Goal: Task Accomplishment & Management: Manage account settings

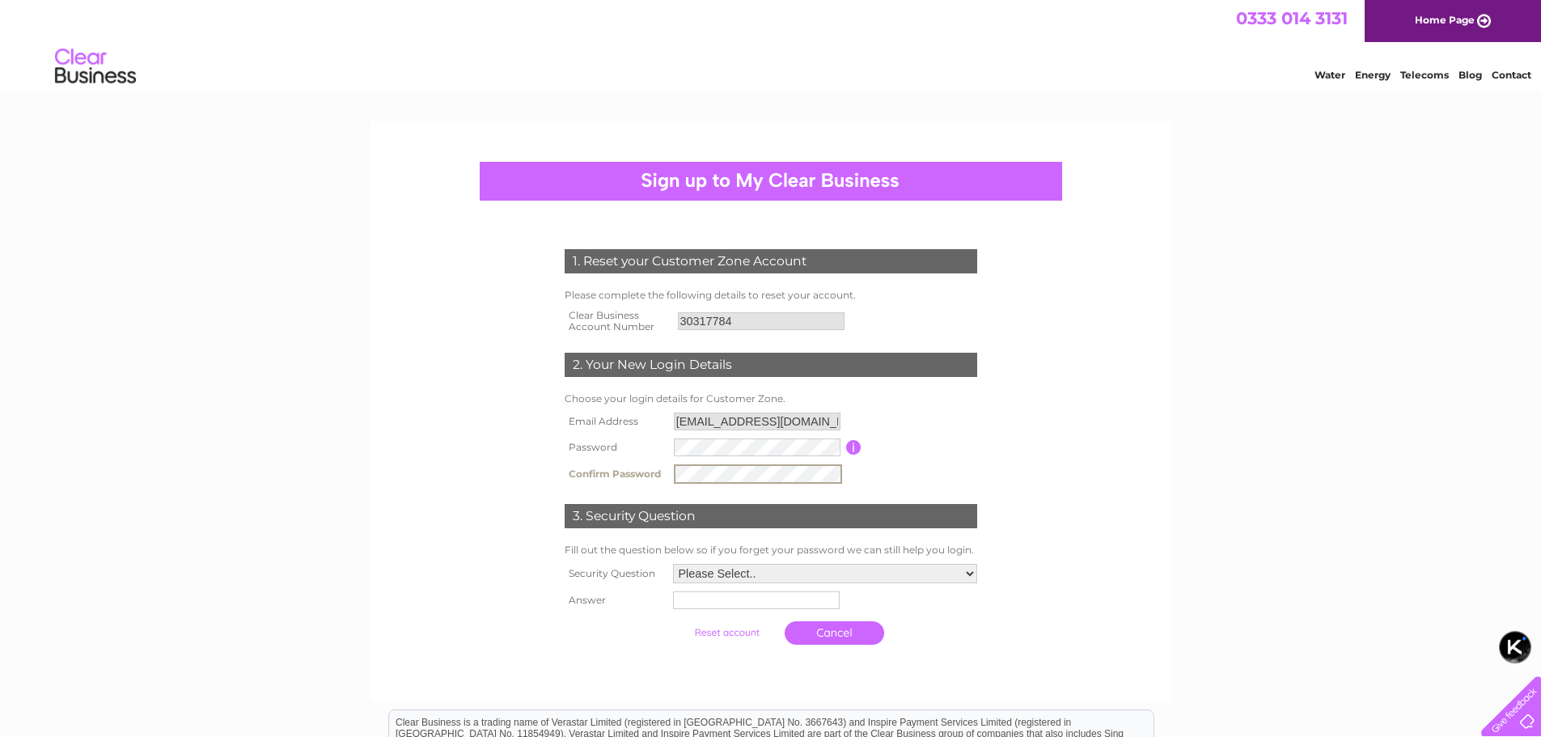
click at [774, 580] on select "Please Select.. In what town or city was your first job? In what town or city d…" at bounding box center [825, 573] width 304 height 19
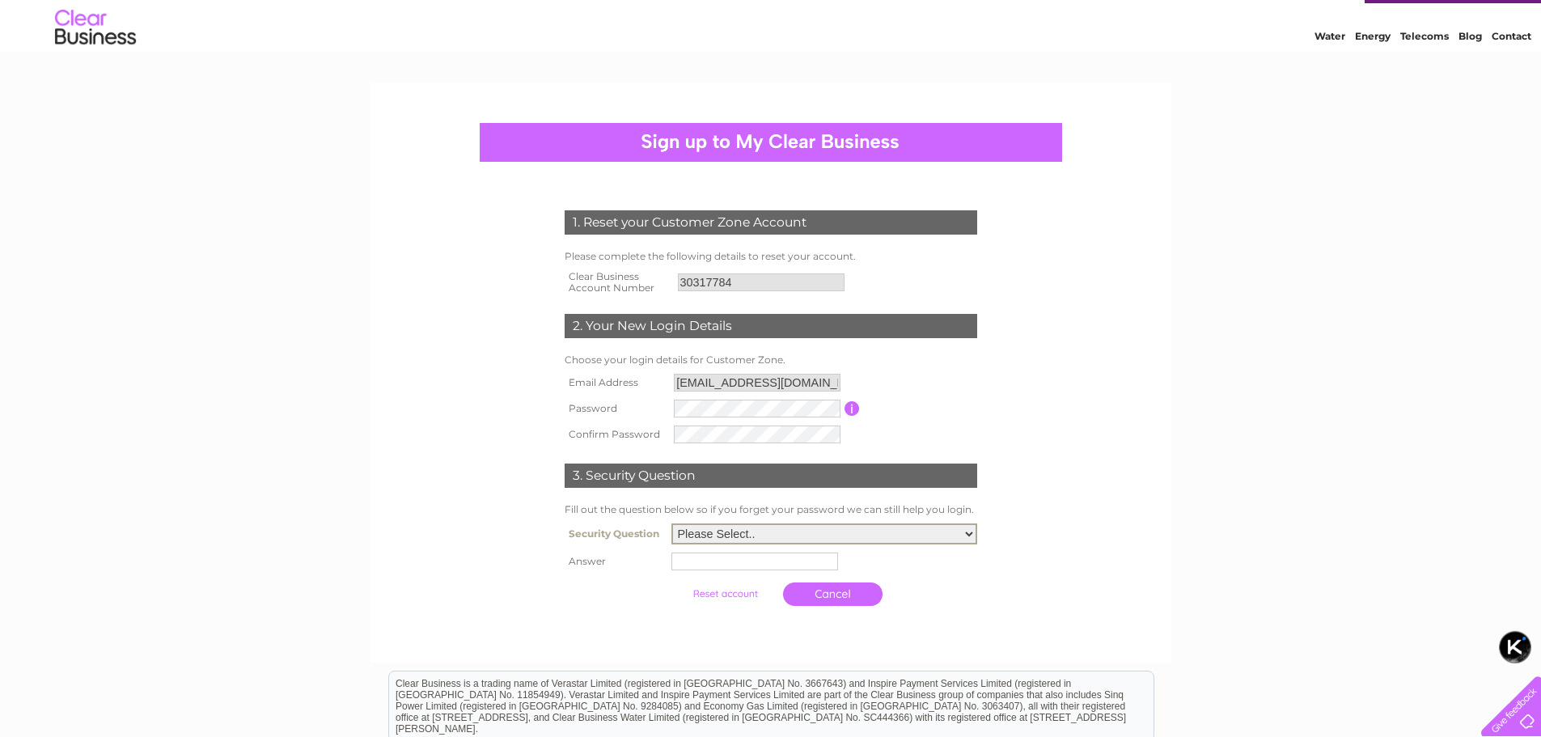
scroll to position [81, 0]
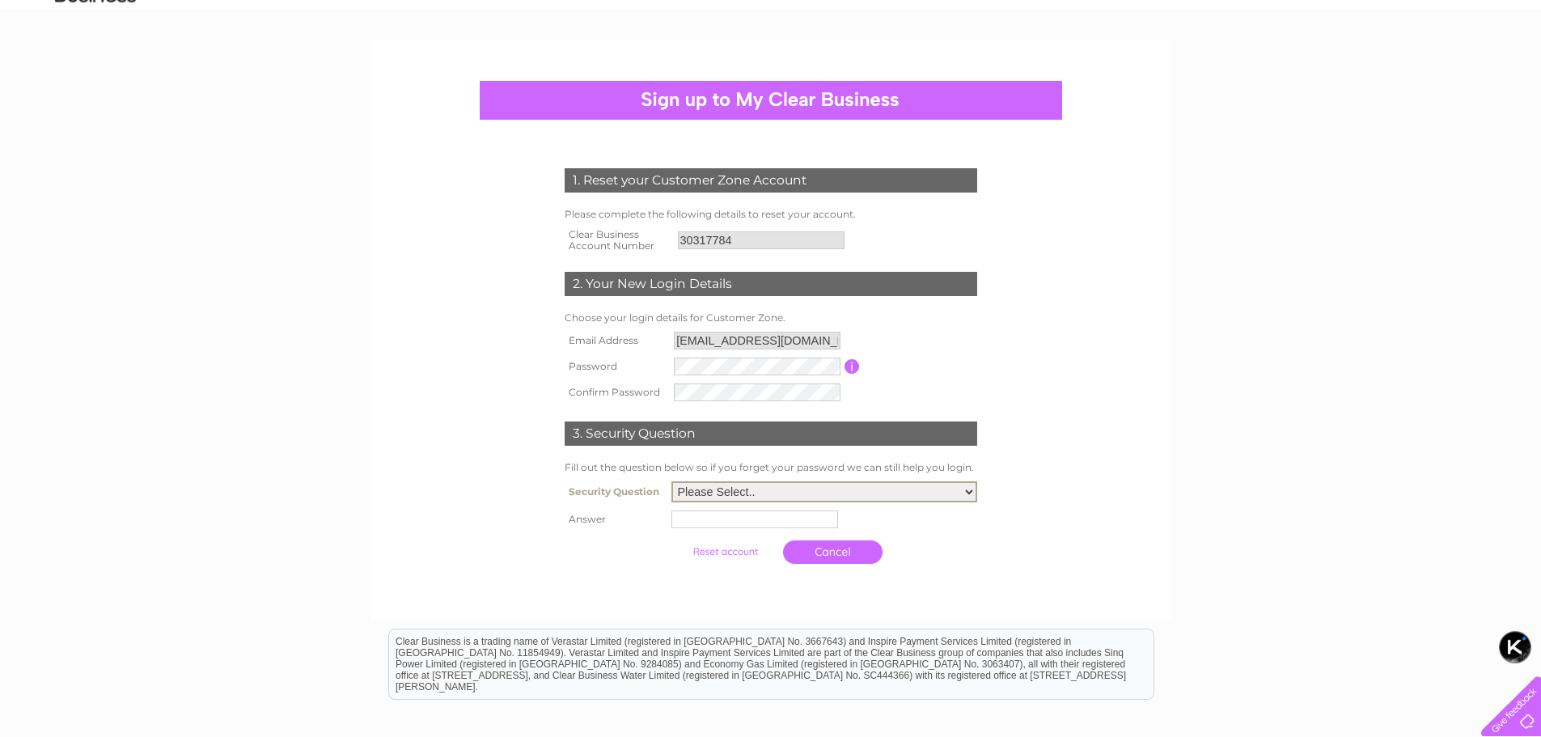
click at [865, 494] on select "Please Select.. In what town or city was your first job? In what town or city d…" at bounding box center [825, 491] width 306 height 21
select select "5"
click at [672, 482] on select "Please Select.. In what town or city was your first job? In what town or city d…" at bounding box center [825, 491] width 306 height 21
click at [754, 521] on input "text" at bounding box center [755, 520] width 167 height 18
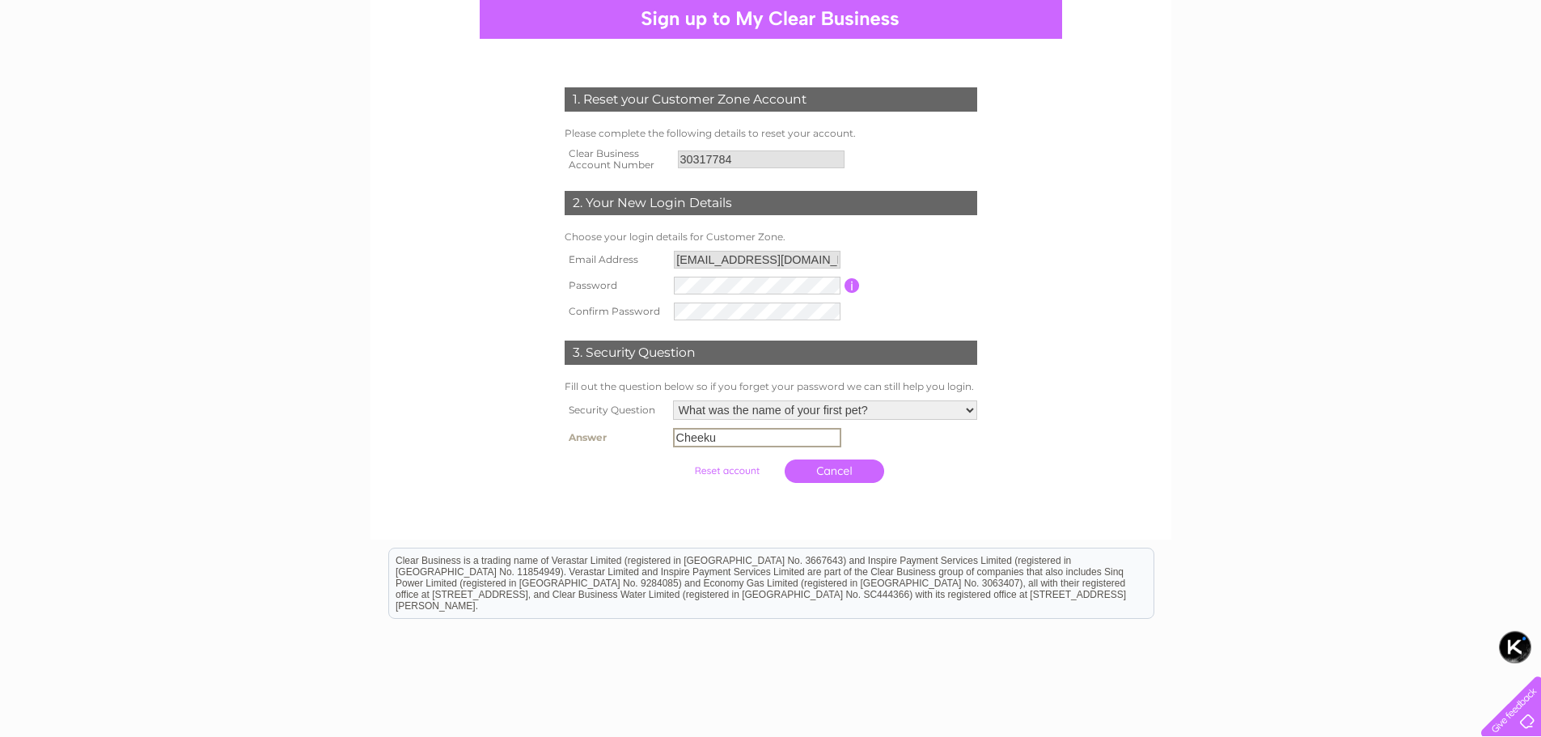
type input "Cheeku"
click at [742, 471] on input "submit" at bounding box center [727, 469] width 100 height 23
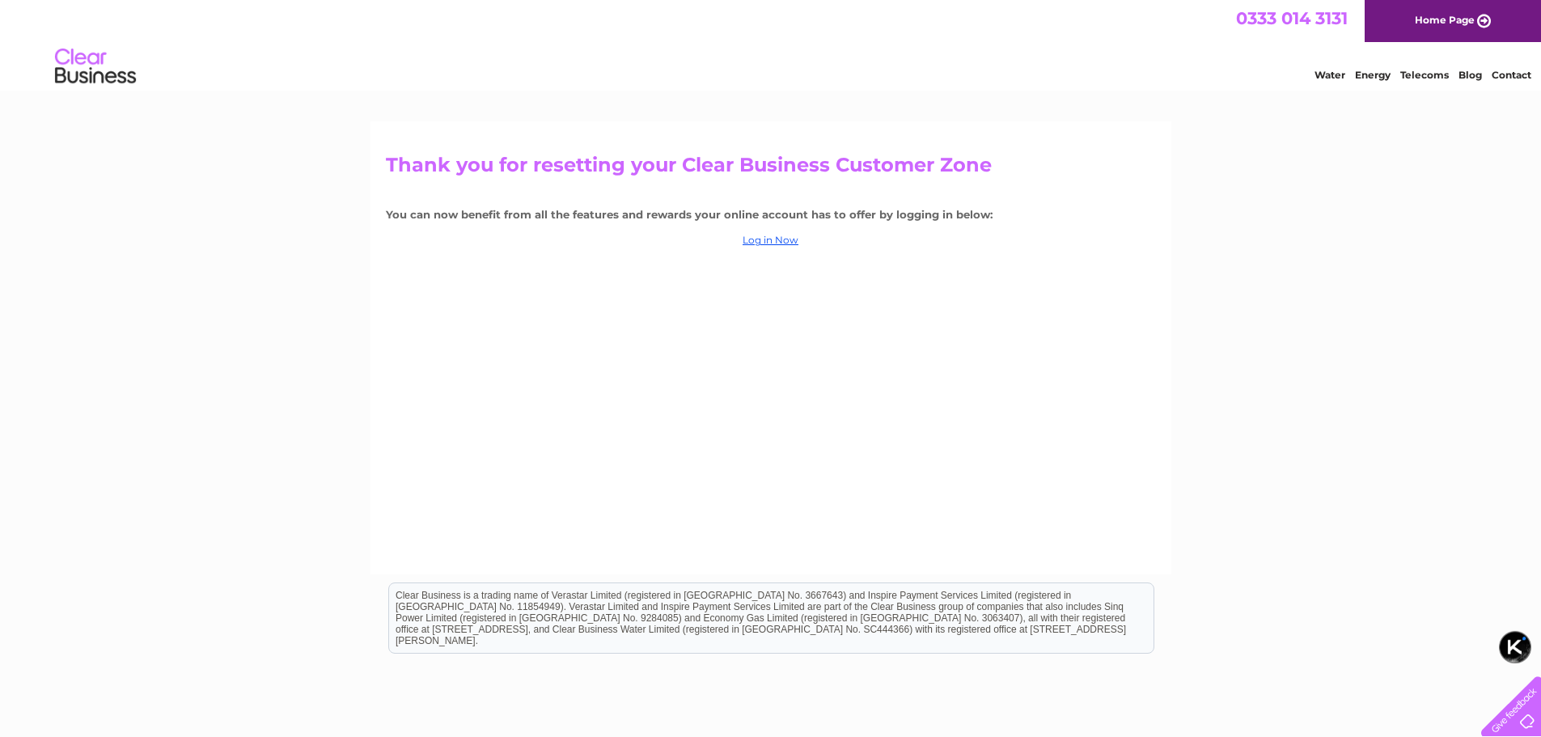
click at [778, 242] on link "Log in Now" at bounding box center [771, 240] width 56 height 12
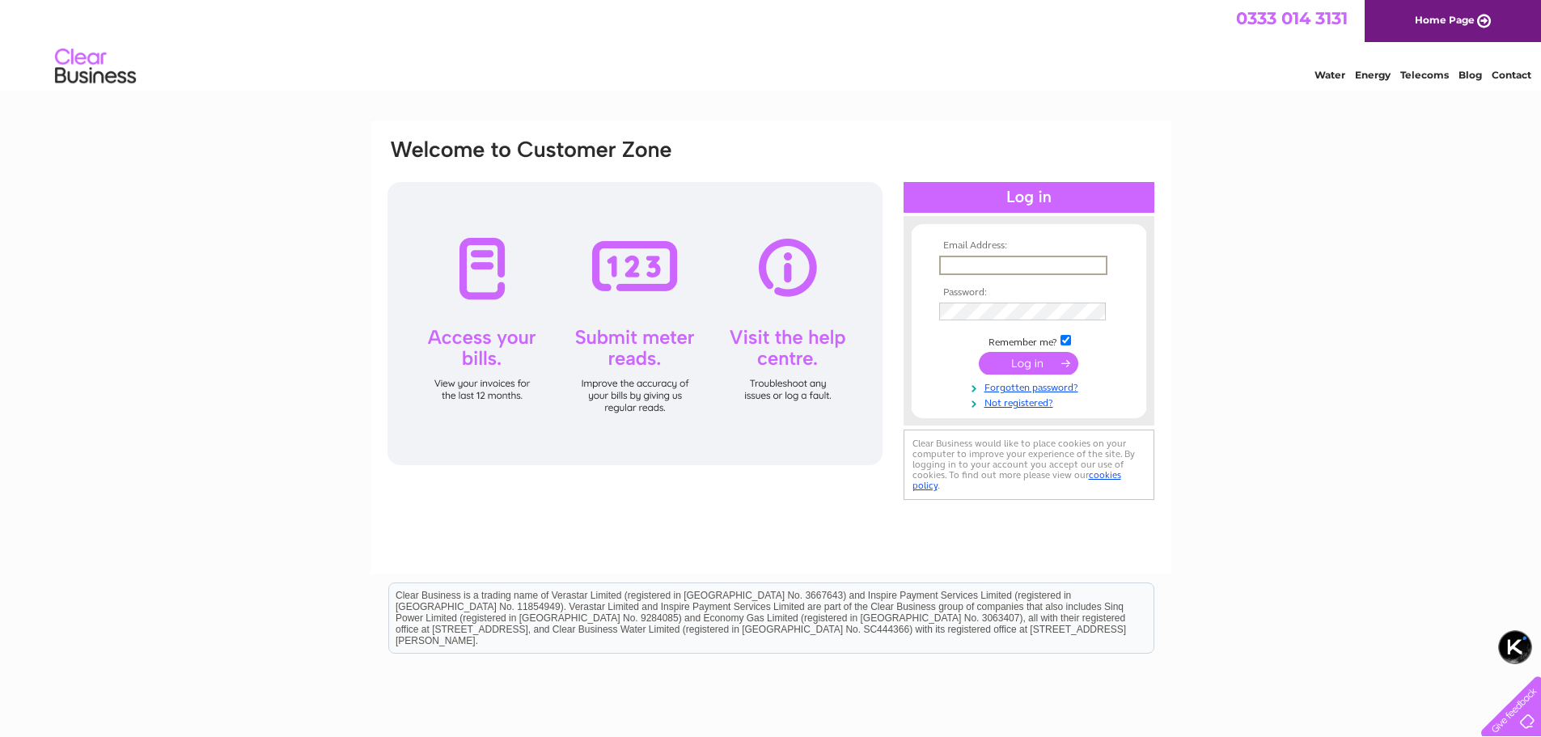
click at [969, 265] on input "text" at bounding box center [1023, 265] width 168 height 19
type input "[EMAIL_ADDRESS][DOMAIN_NAME]"
click at [1046, 361] on input "submit" at bounding box center [1029, 361] width 100 height 23
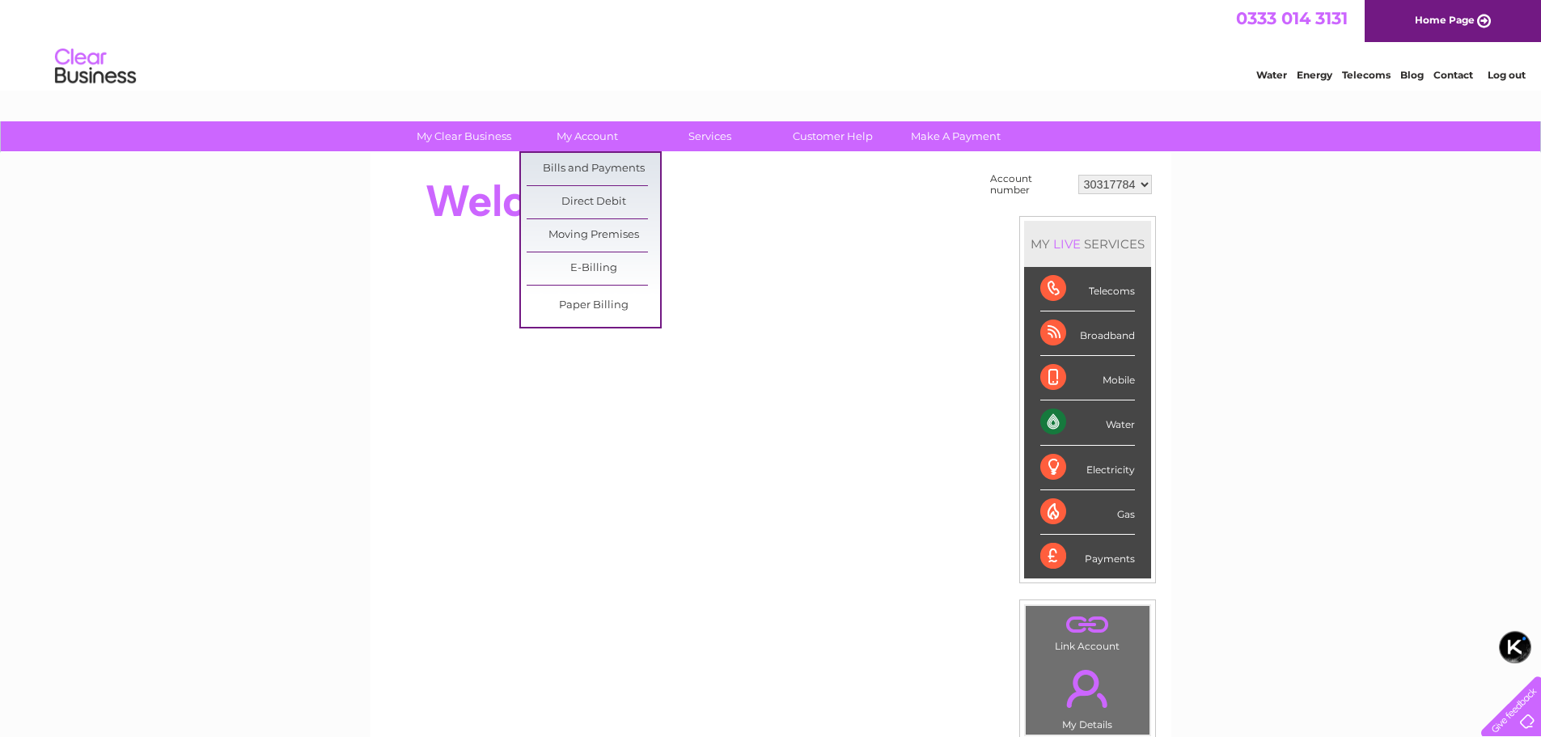
click at [591, 161] on link "Bills and Payments" at bounding box center [594, 169] width 134 height 32
click at [598, 172] on link "Bills and Payments" at bounding box center [594, 169] width 134 height 32
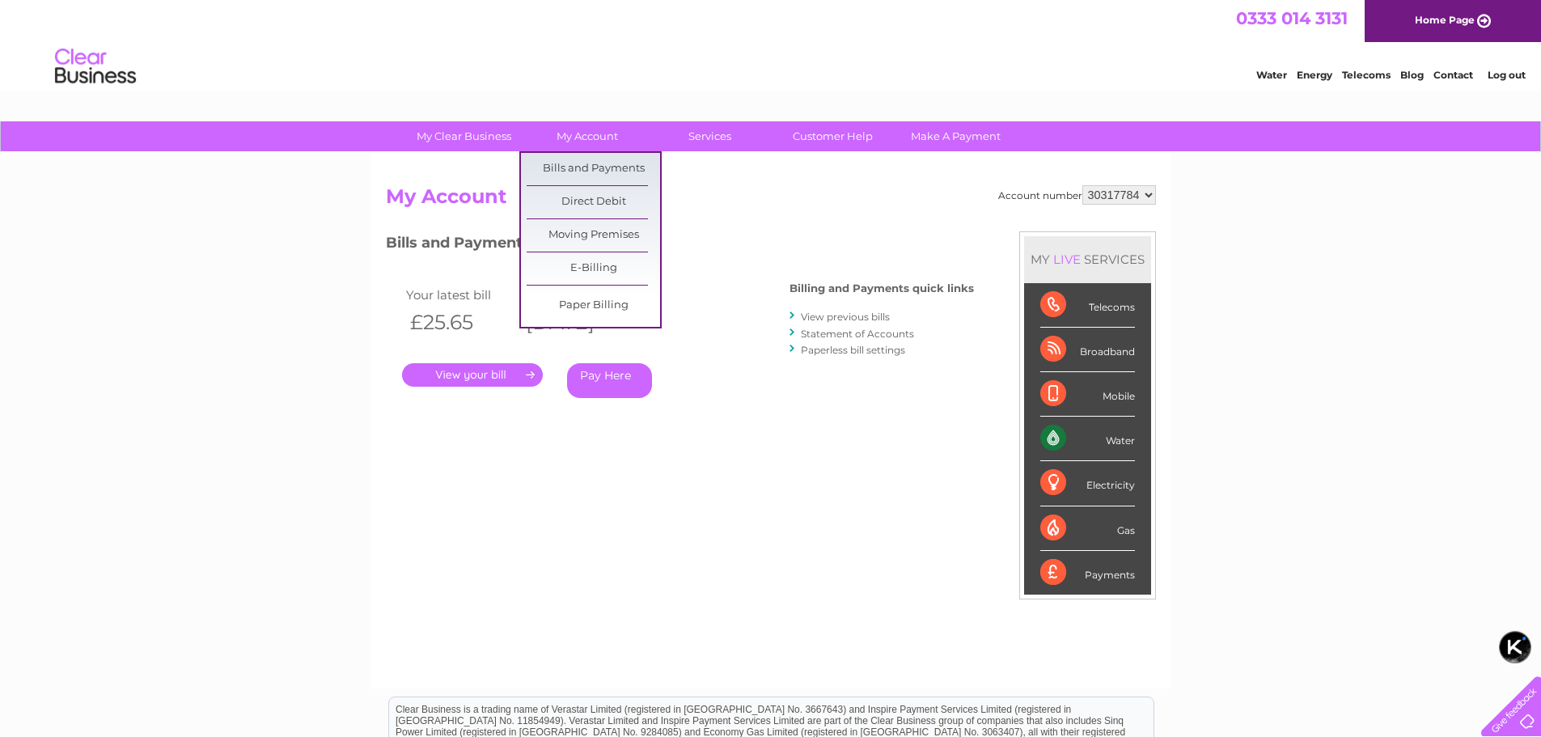
click at [621, 319] on link "Paper Billing" at bounding box center [594, 306] width 134 height 32
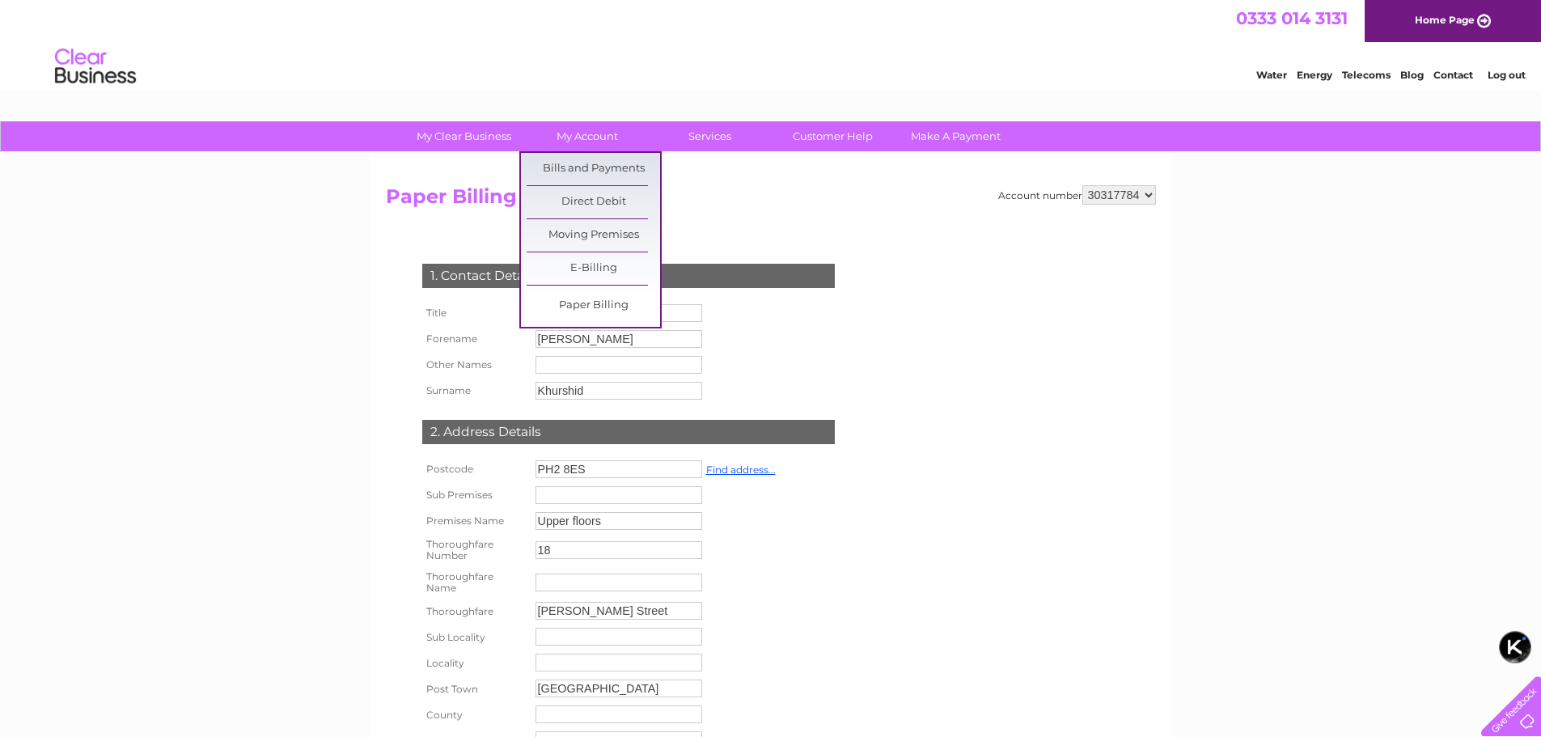
click at [615, 266] on link "E-Billing" at bounding box center [594, 268] width 134 height 32
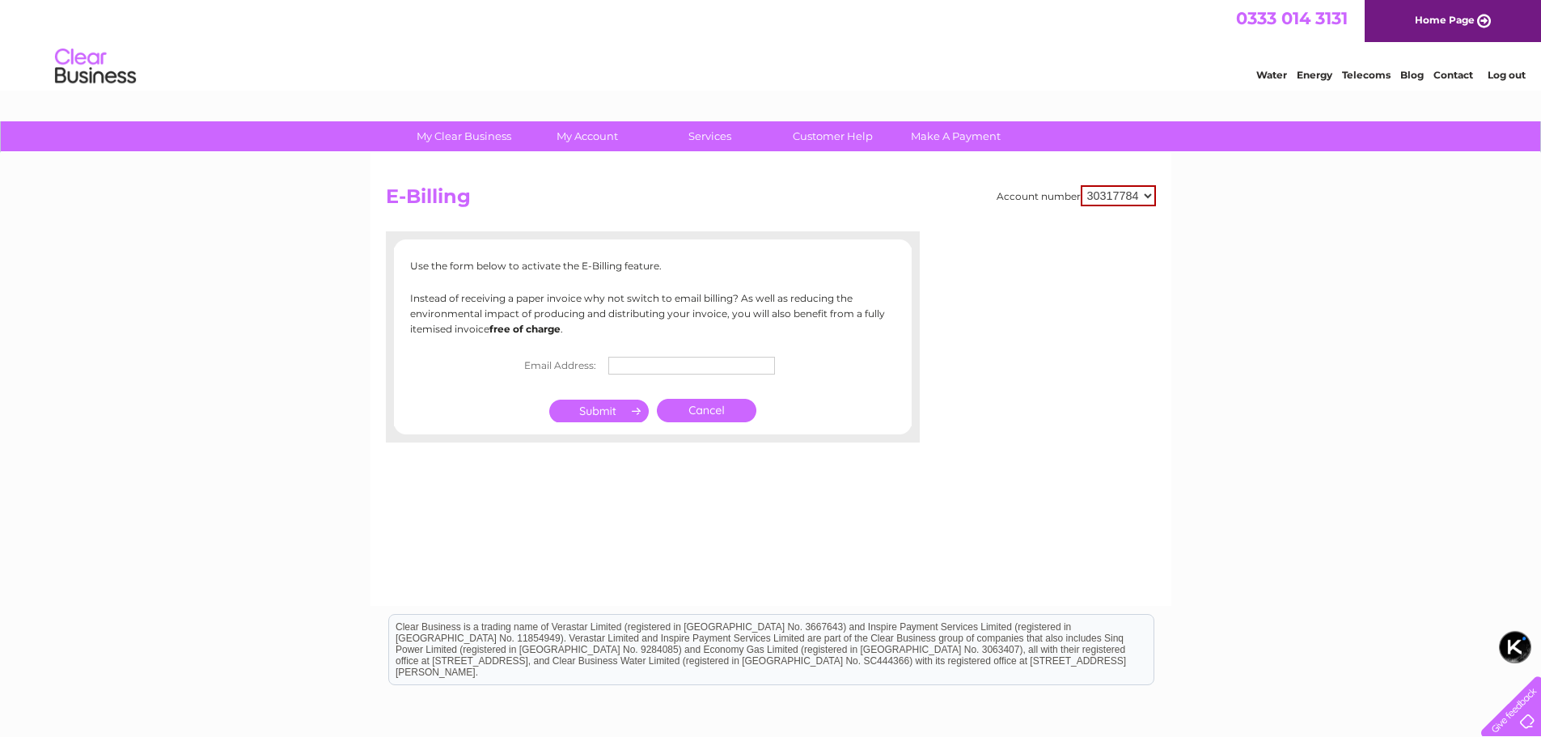
click at [685, 364] on input "text" at bounding box center [691, 366] width 167 height 18
type input "contact@strattonfinancial.uk"
click at [583, 414] on input "submit" at bounding box center [599, 411] width 100 height 23
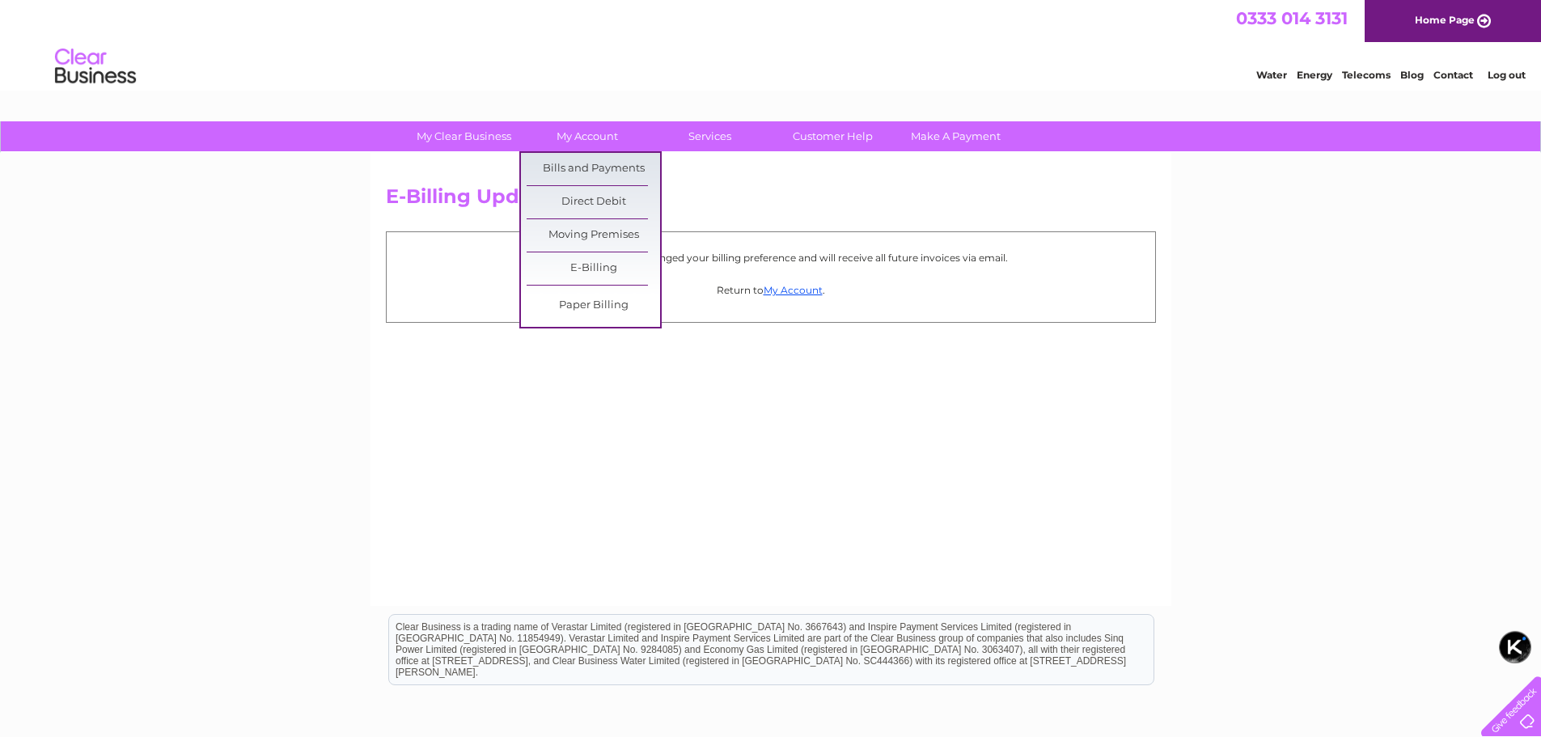
click at [617, 305] on link "Paper Billing" at bounding box center [594, 306] width 134 height 32
click at [620, 307] on link "Paper Billing" at bounding box center [594, 306] width 134 height 32
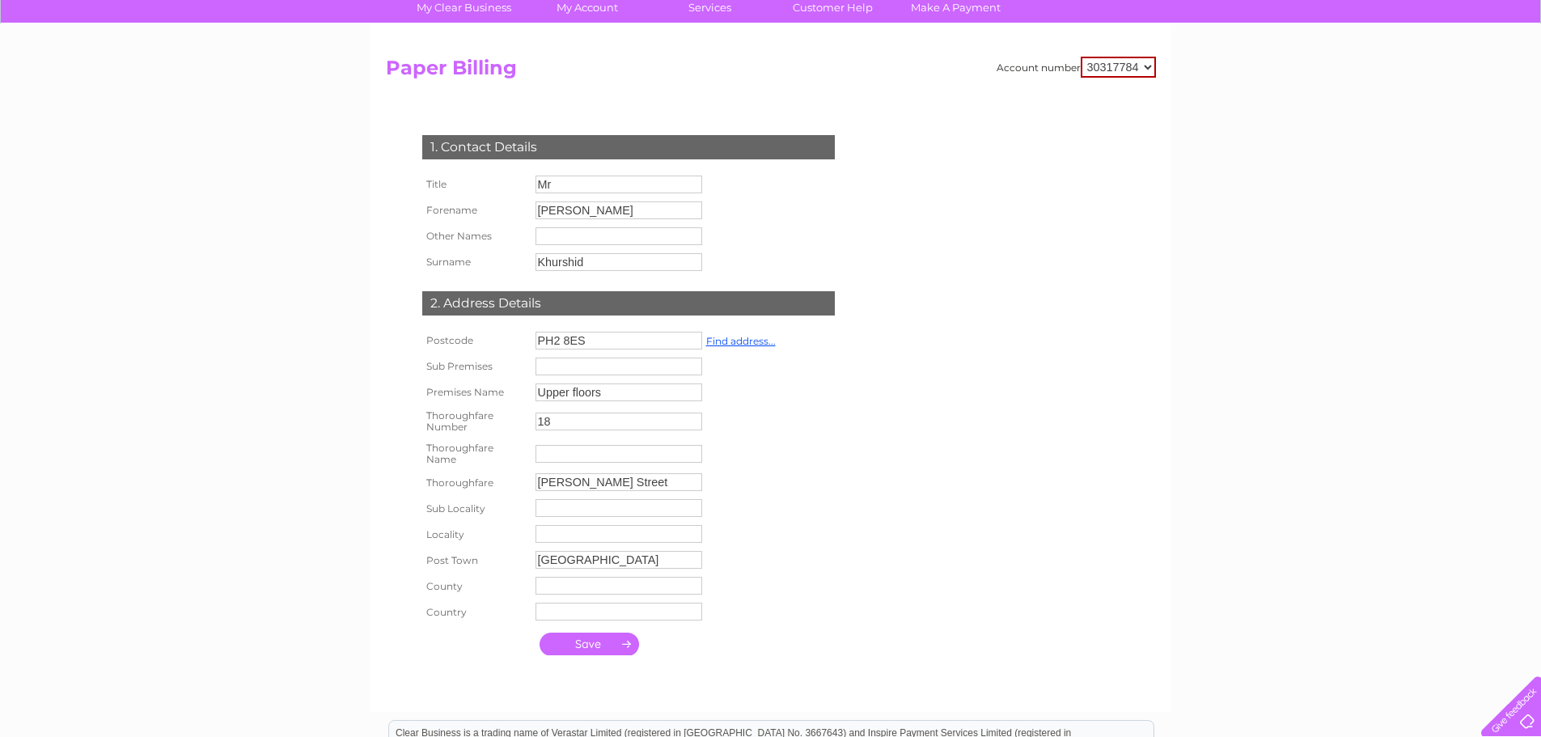
scroll to position [392, 0]
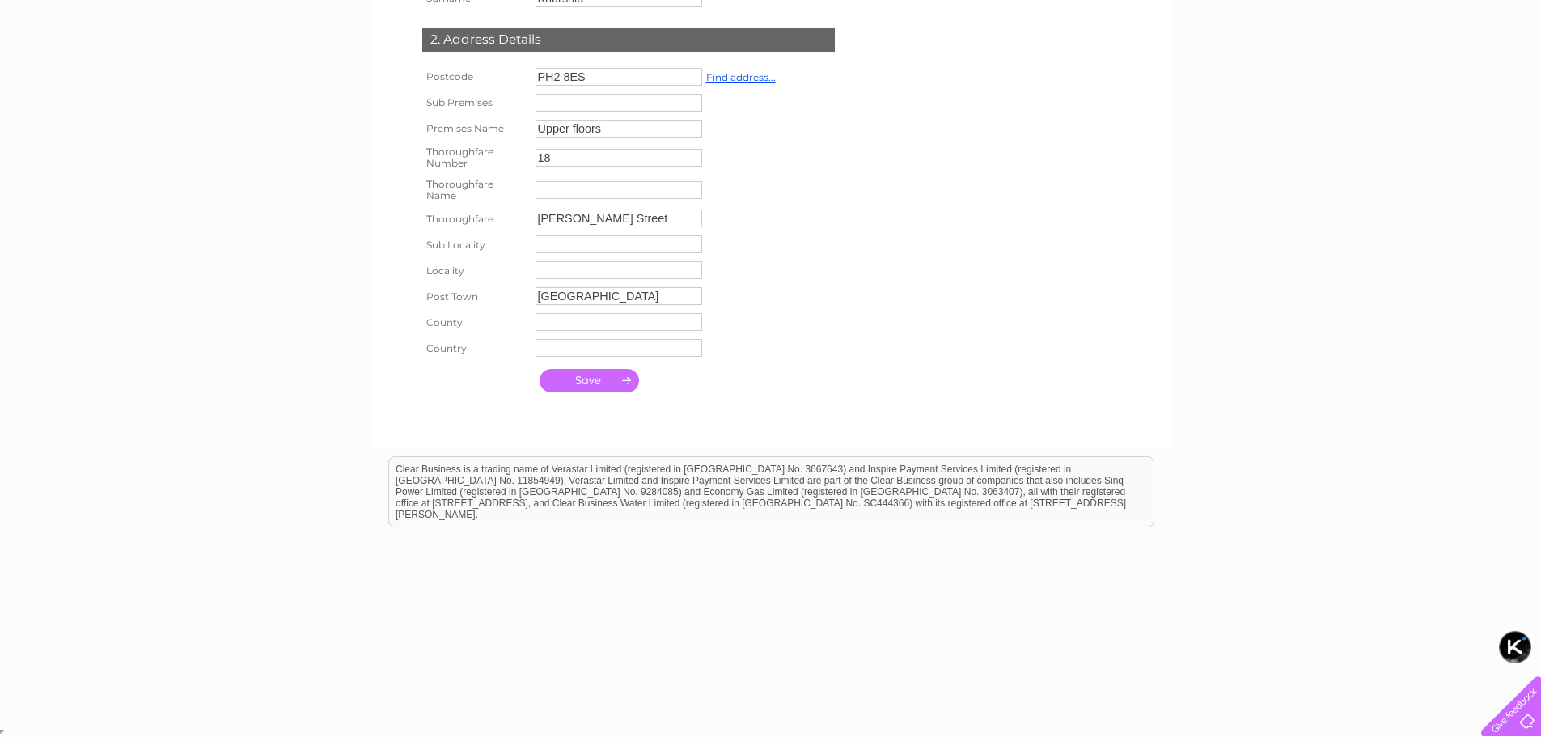
click at [587, 301] on input "[GEOGRAPHIC_DATA]" at bounding box center [619, 296] width 167 height 18
click at [587, 301] on input "Perth" at bounding box center [620, 296] width 168 height 19
click at [634, 220] on input "Leonard Street" at bounding box center [620, 219] width 168 height 19
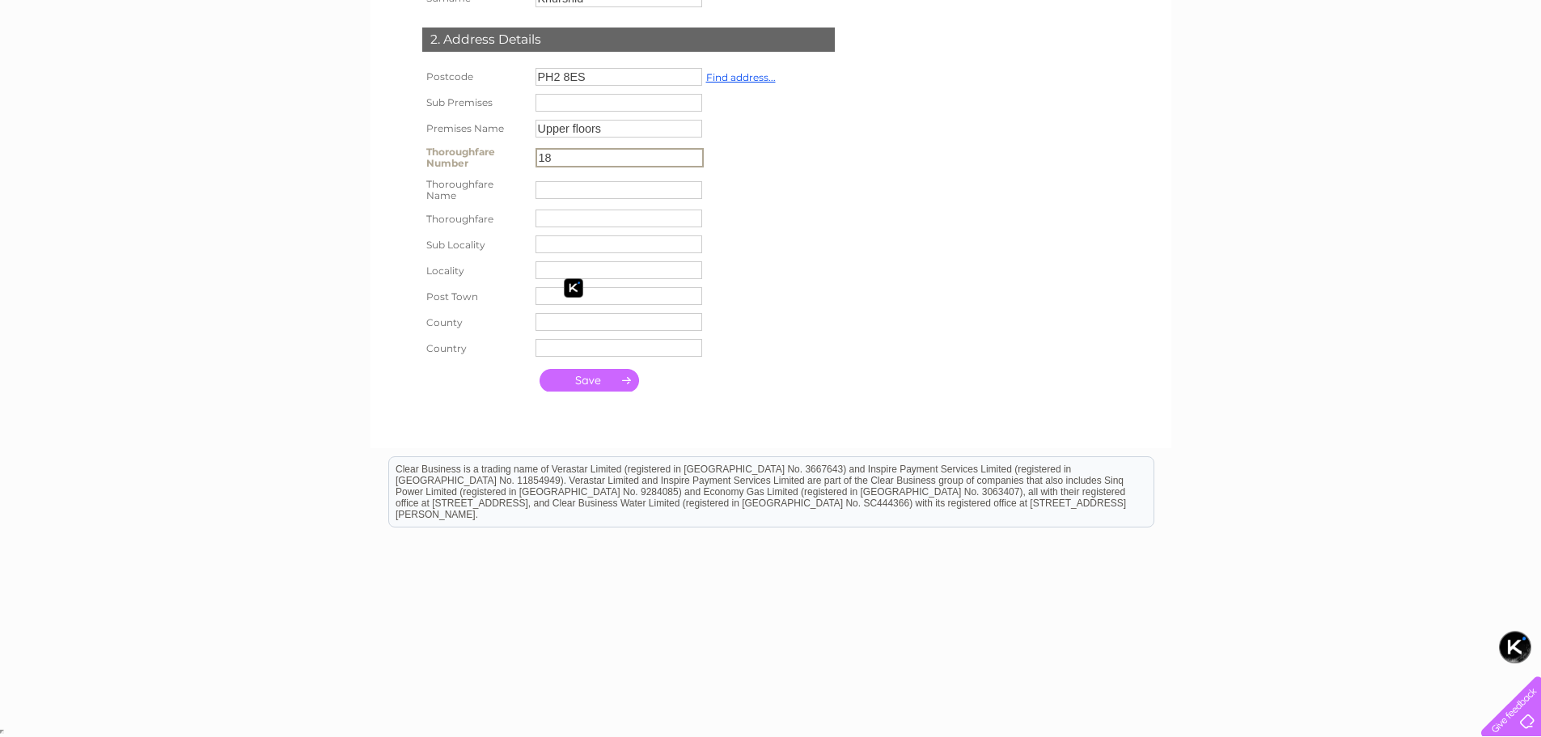
click at [614, 154] on input "18" at bounding box center [620, 157] width 168 height 19
click at [614, 129] on input "Upper floors" at bounding box center [619, 129] width 167 height 18
click at [614, 129] on input "Upper floors" at bounding box center [620, 129] width 168 height 19
type input "Upper floors"
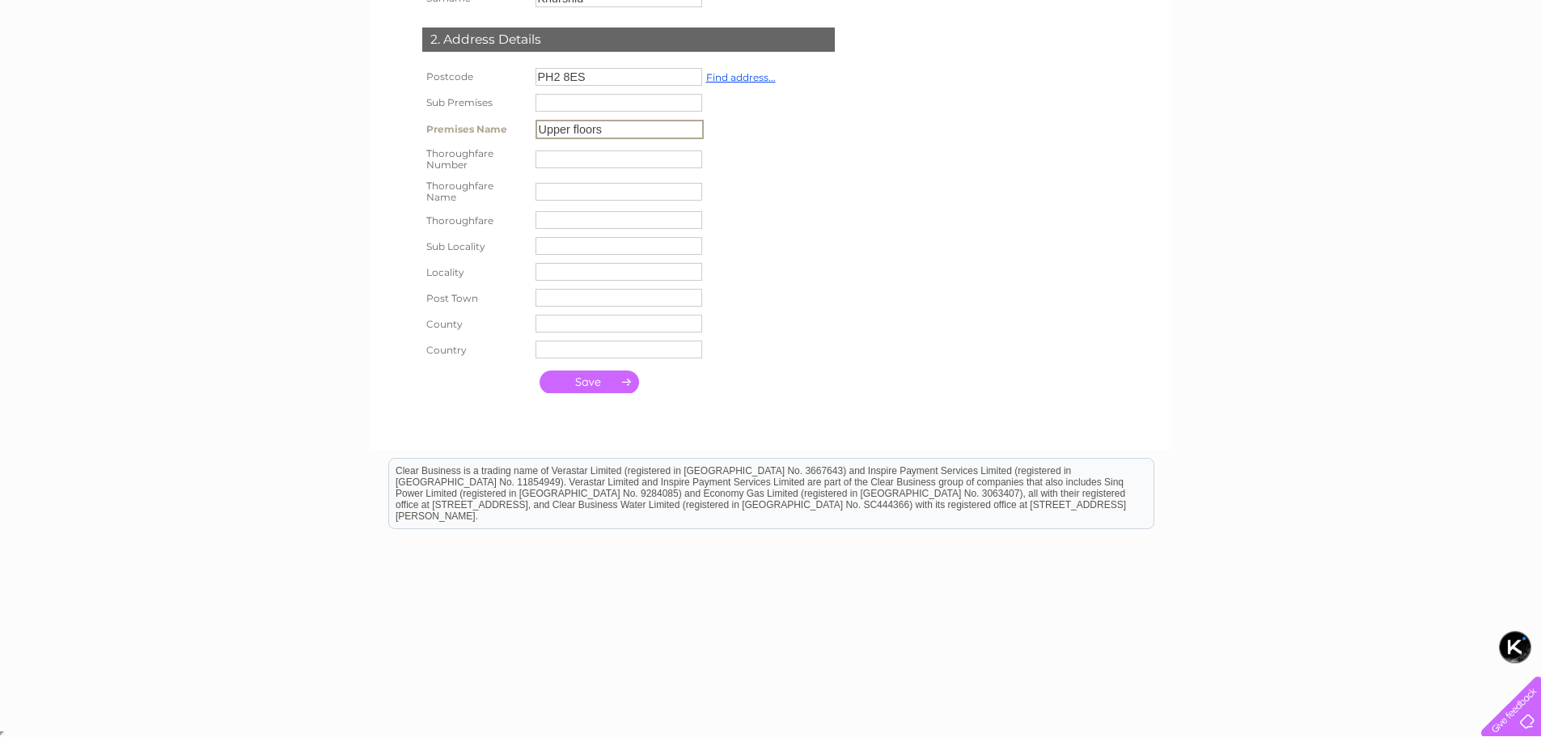
click at [613, 128] on input "Upper floors" at bounding box center [620, 129] width 168 height 19
click at [617, 69] on input "PH2 8ES" at bounding box center [619, 77] width 167 height 18
click at [617, 69] on input "PH2 8ES" at bounding box center [620, 77] width 168 height 19
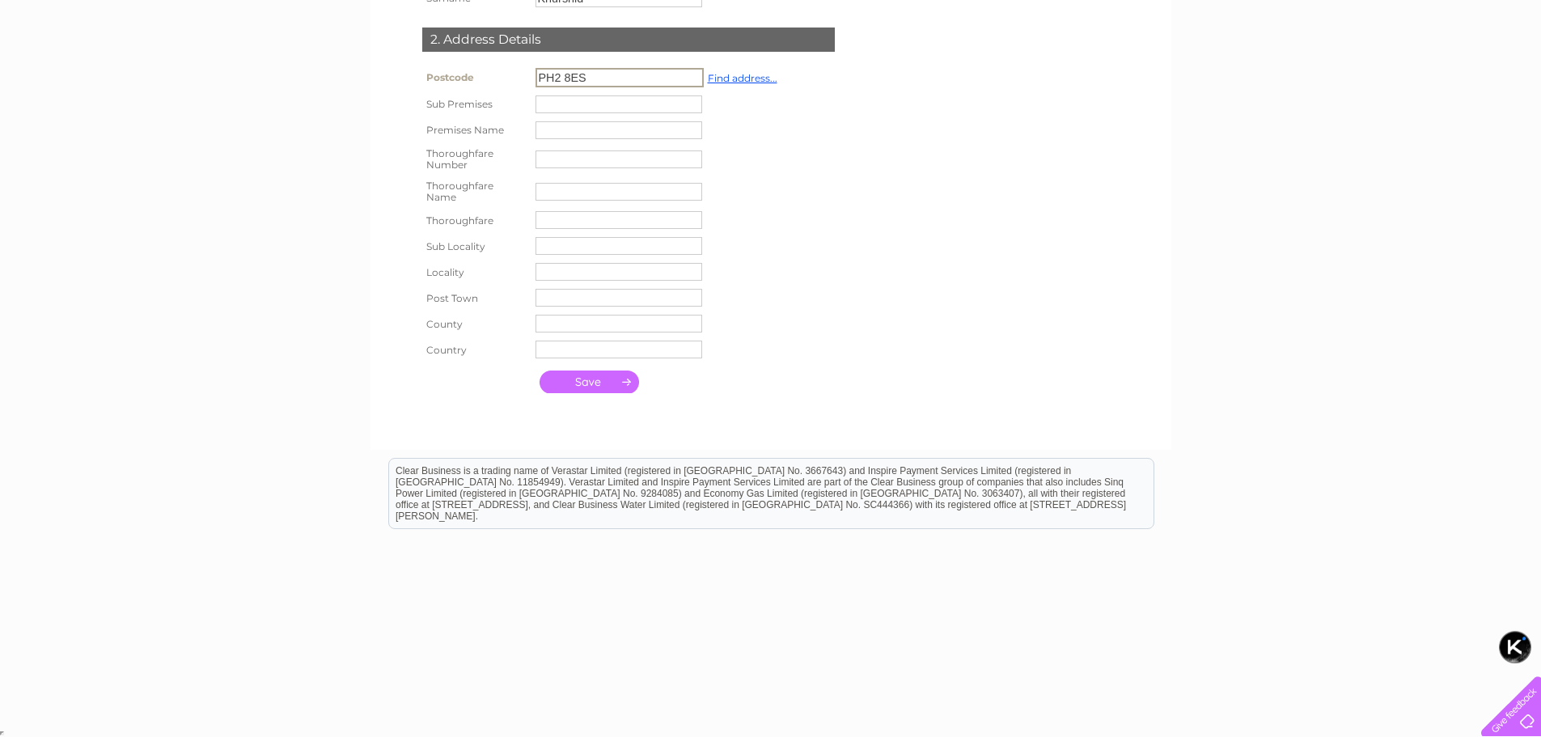
click at [617, 69] on input "PH2 8ES" at bounding box center [620, 77] width 168 height 19
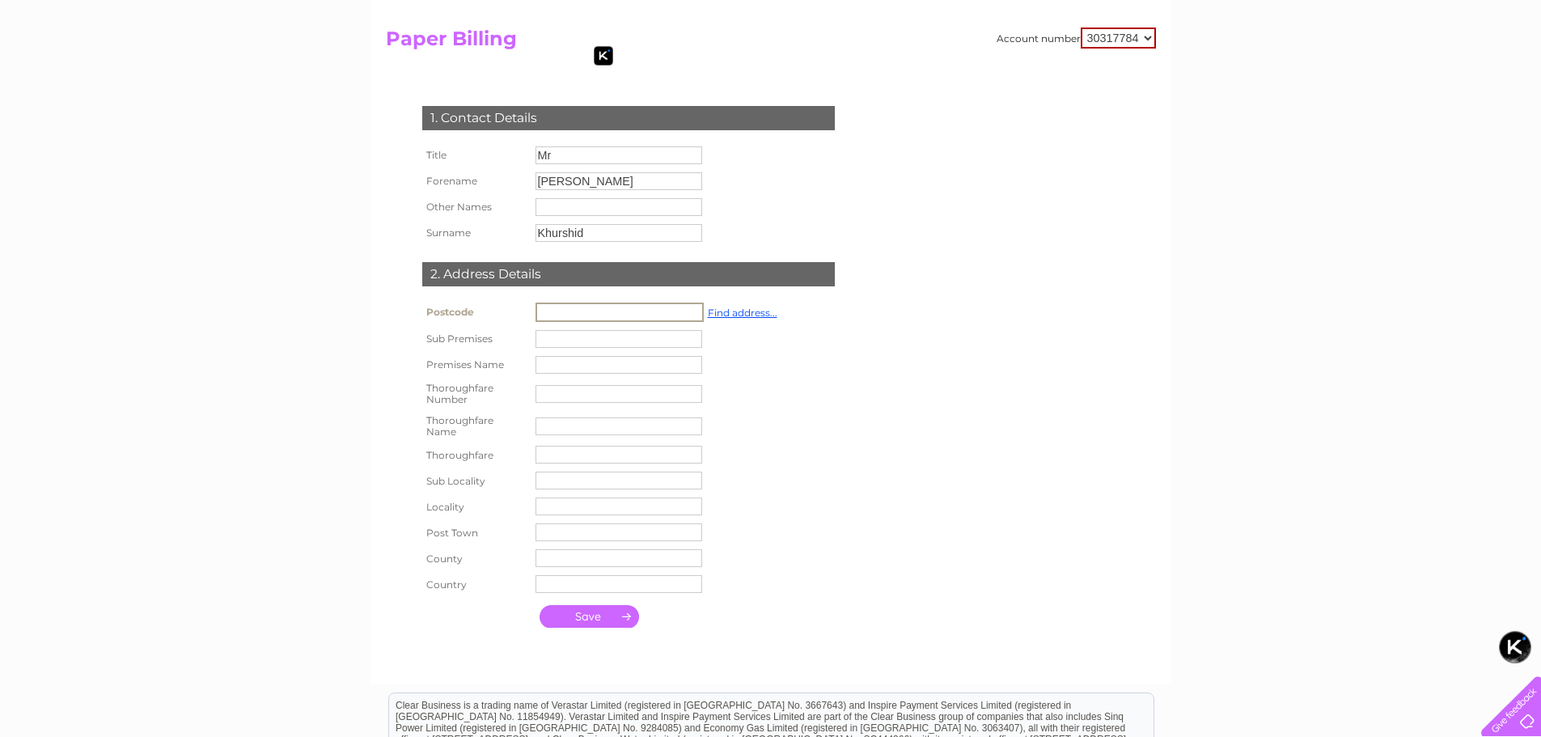
scroll to position [150, 0]
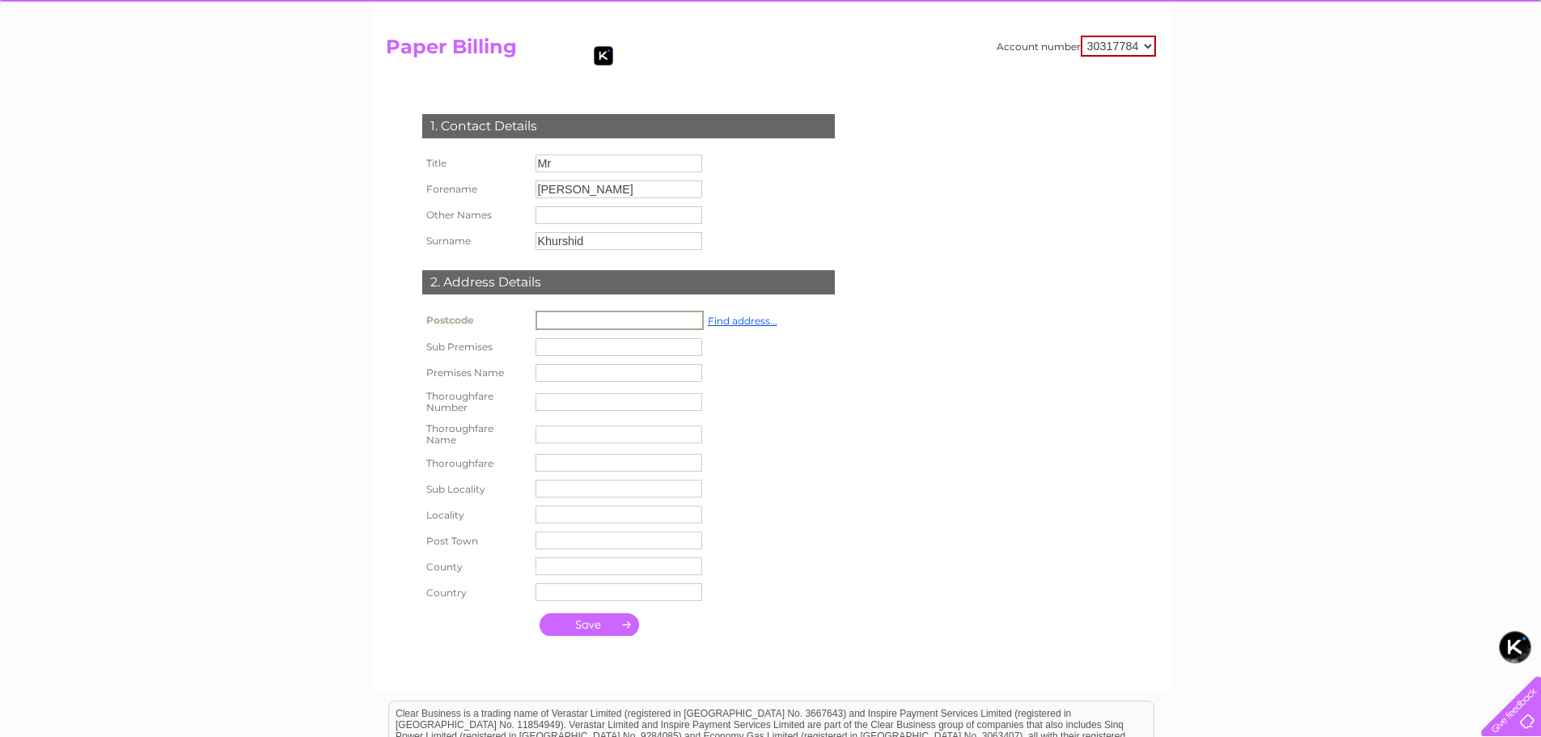
type input "Enter postcode..."
click at [628, 234] on input "Khurshid" at bounding box center [619, 241] width 167 height 18
click at [628, 234] on input "Khurshid" at bounding box center [620, 241] width 168 height 19
click at [613, 186] on input "[PERSON_NAME]" at bounding box center [619, 189] width 167 height 18
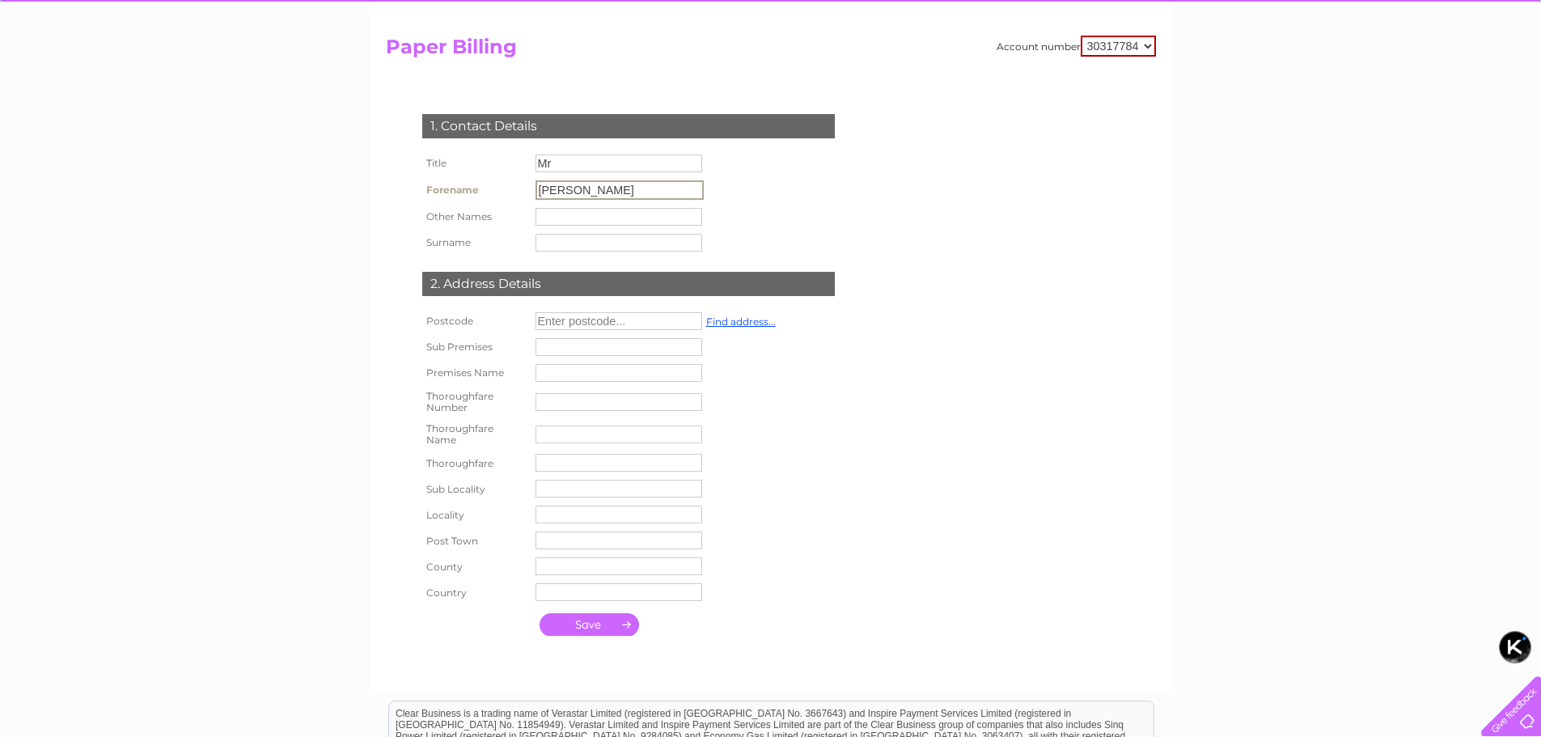
click at [613, 186] on input "[PERSON_NAME]" at bounding box center [620, 189] width 168 height 19
click at [604, 156] on input "Mr" at bounding box center [619, 164] width 167 height 18
click at [604, 156] on input "Mr" at bounding box center [620, 164] width 168 height 19
click at [604, 631] on input "submit" at bounding box center [590, 624] width 100 height 23
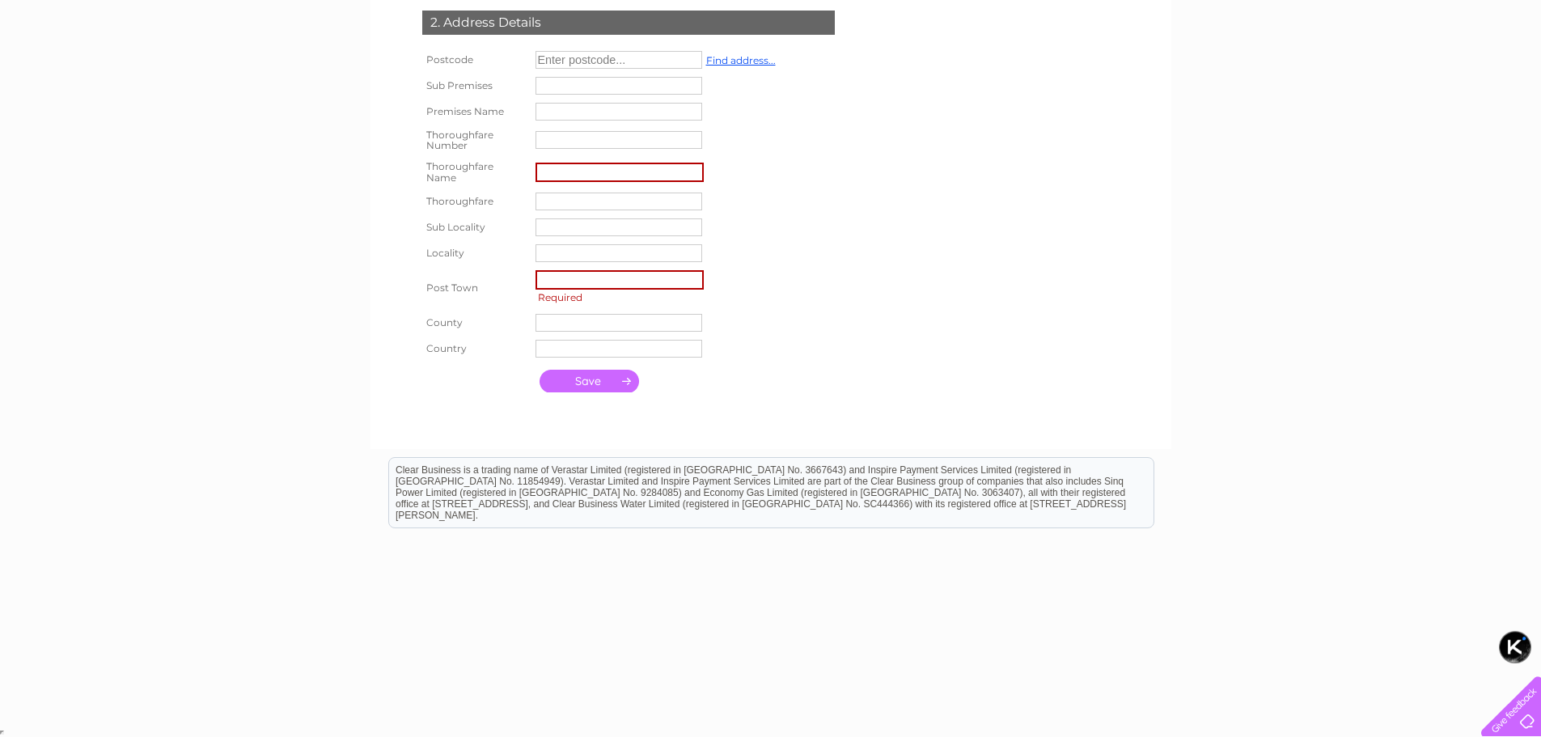
scroll to position [0, 0]
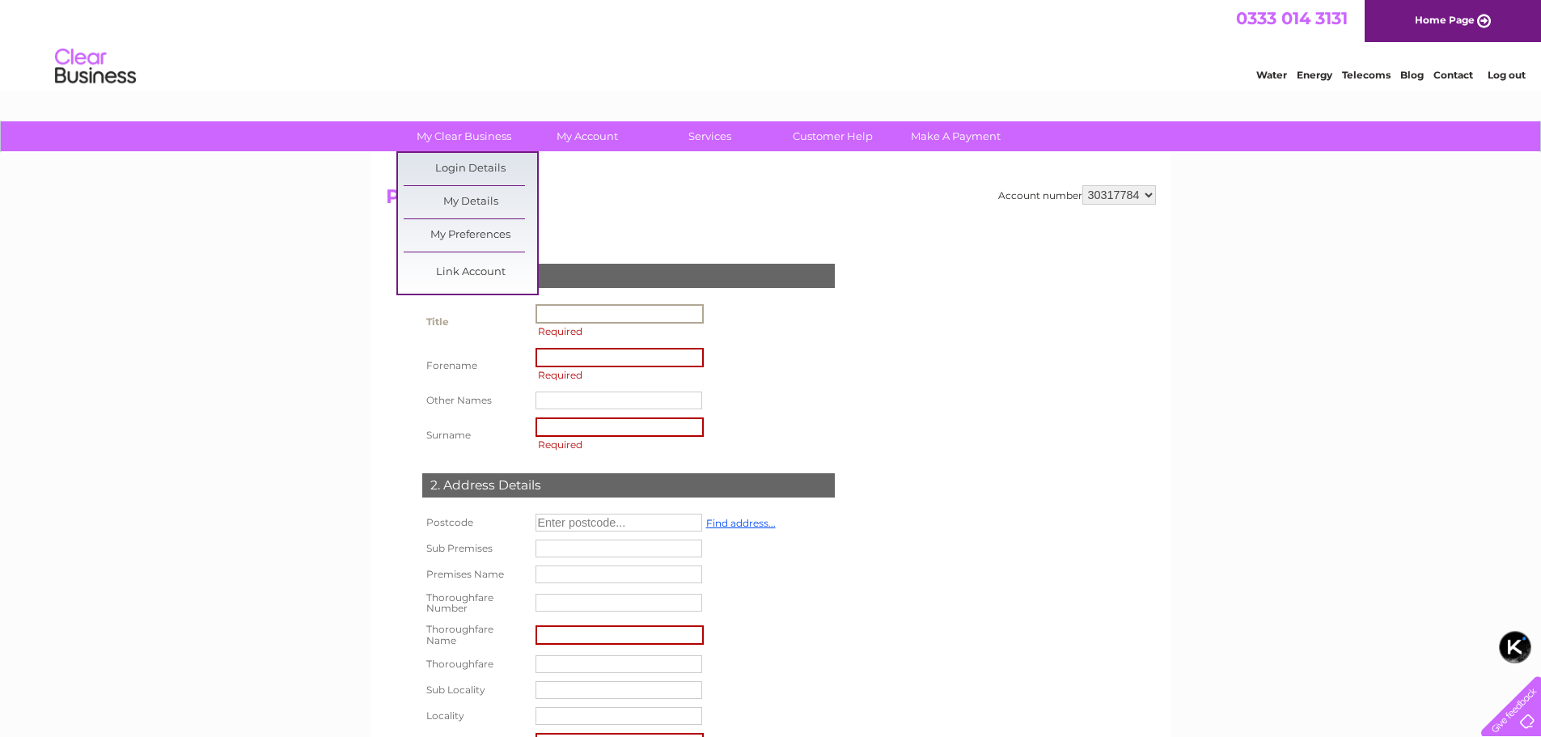
click at [450, 226] on link "My Preferences" at bounding box center [471, 235] width 134 height 32
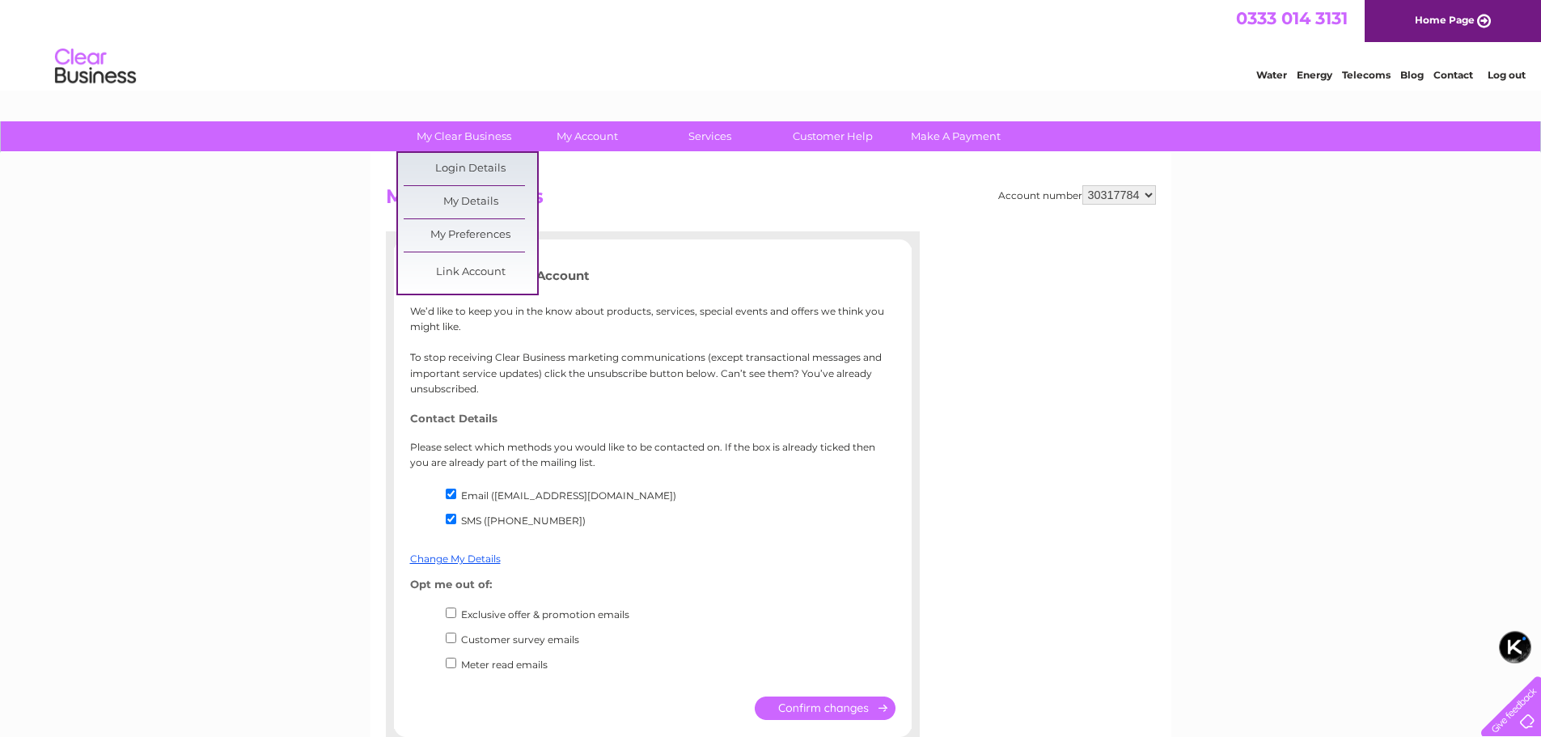
click at [466, 214] on link "My Details" at bounding box center [471, 202] width 134 height 32
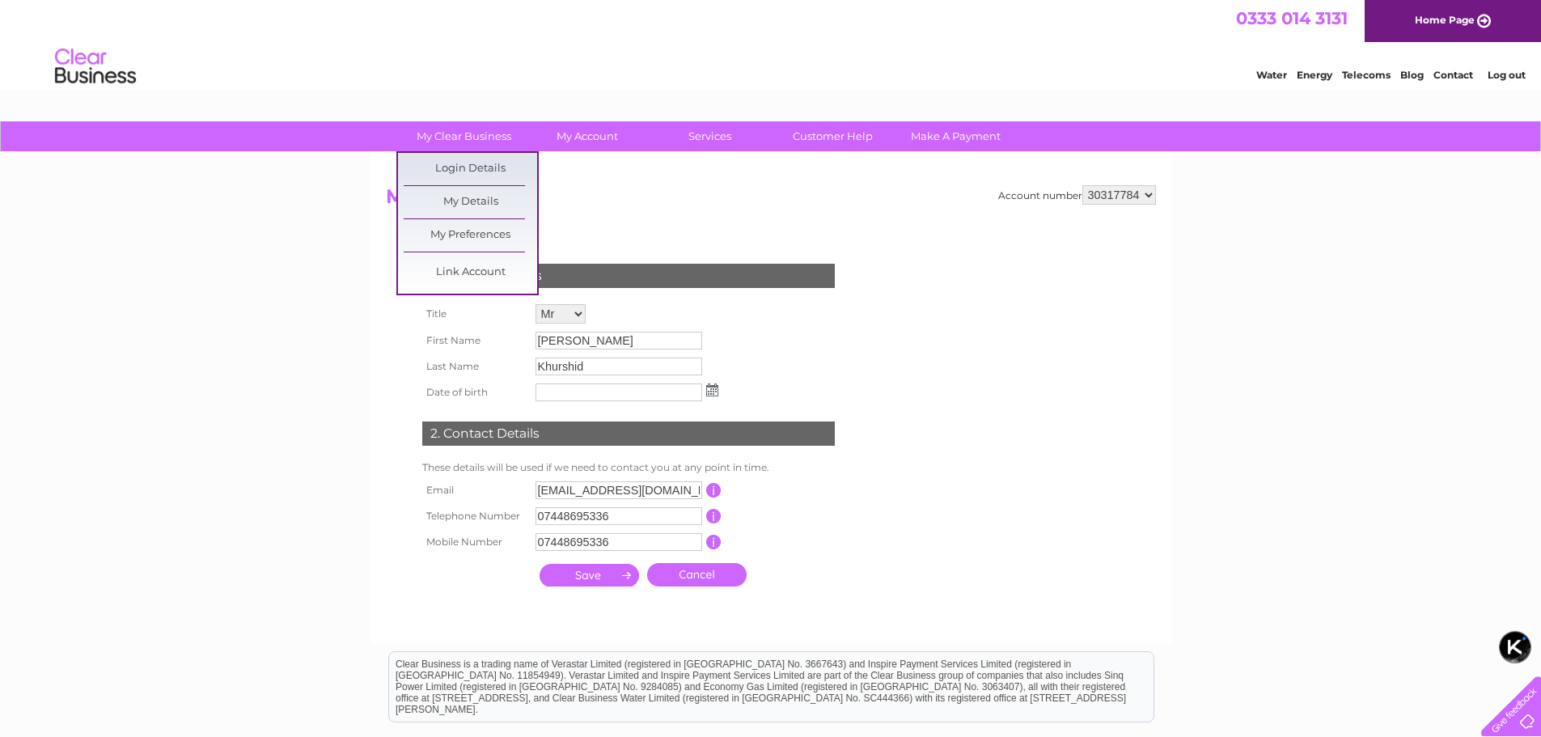
click at [471, 165] on link "Login Details" at bounding box center [471, 169] width 134 height 32
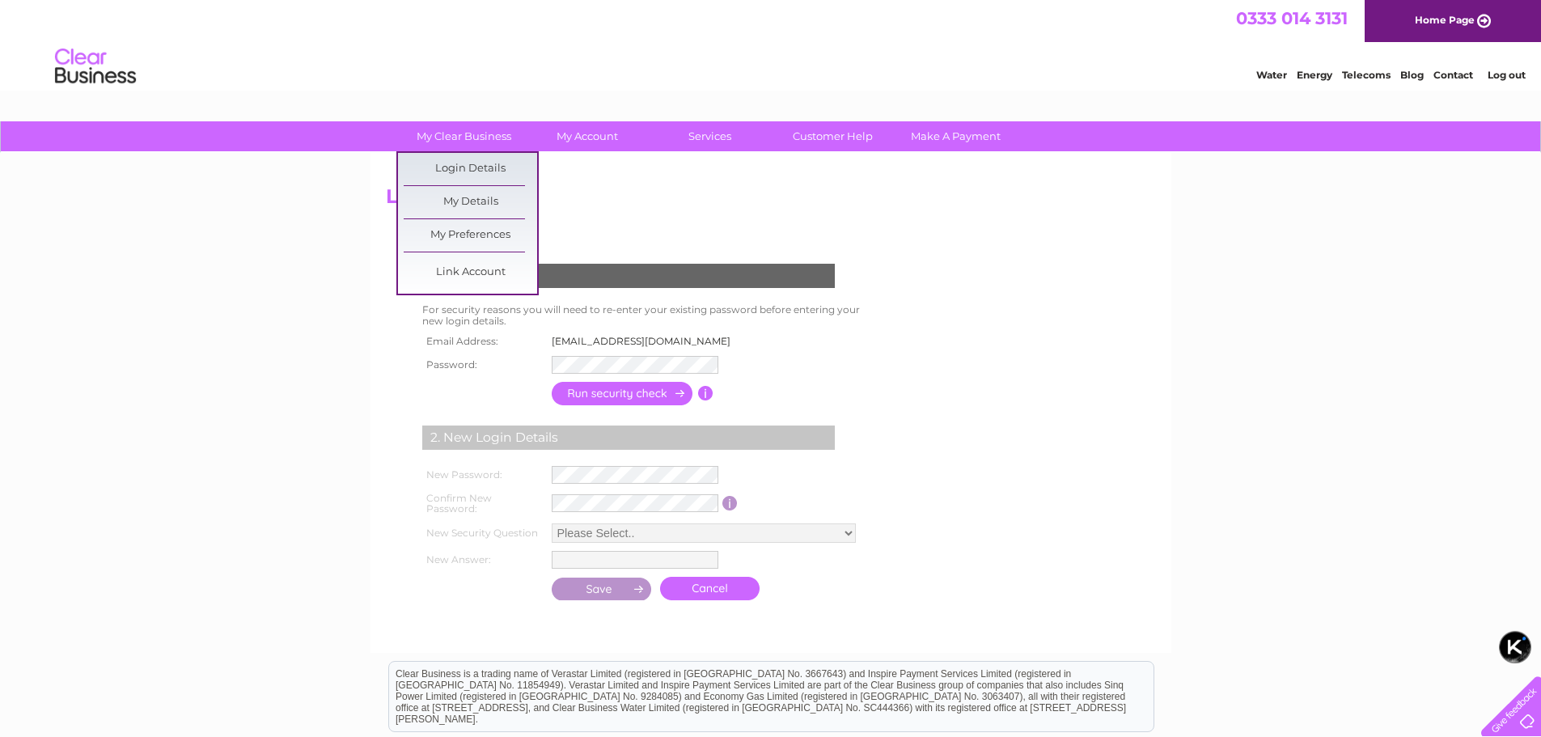
click at [470, 200] on link "My Details" at bounding box center [471, 202] width 134 height 32
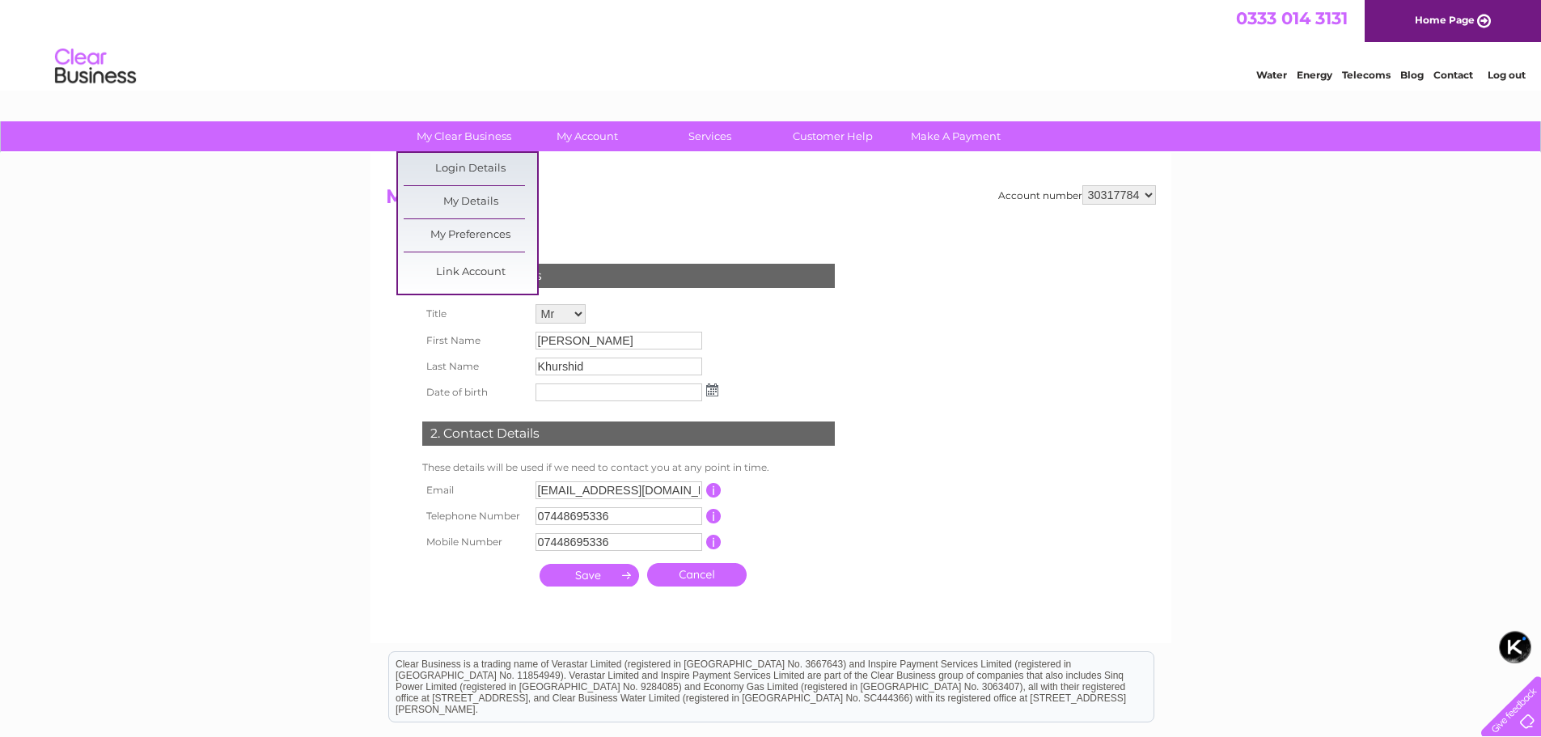
click at [468, 242] on link "My Preferences" at bounding box center [471, 235] width 134 height 32
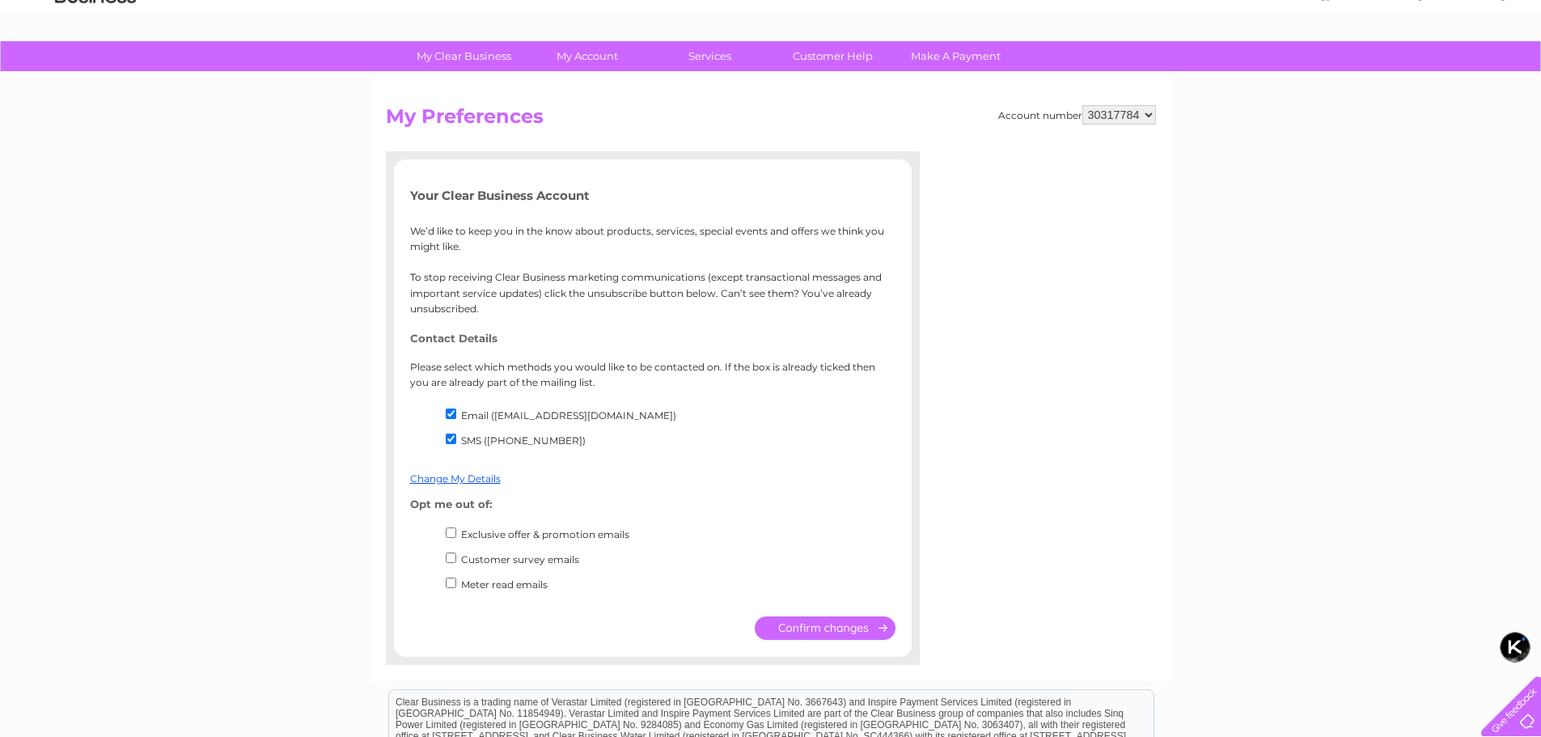
scroll to position [81, 0]
click at [456, 439] on input "SMS ([PHONE_NUMBER])" at bounding box center [451, 438] width 11 height 11
checkbox input "false"
click at [457, 533] on li "Exclusive offer & promotion emails" at bounding box center [669, 536] width 453 height 25
click at [453, 557] on input "Customer survey emails" at bounding box center [451, 557] width 11 height 11
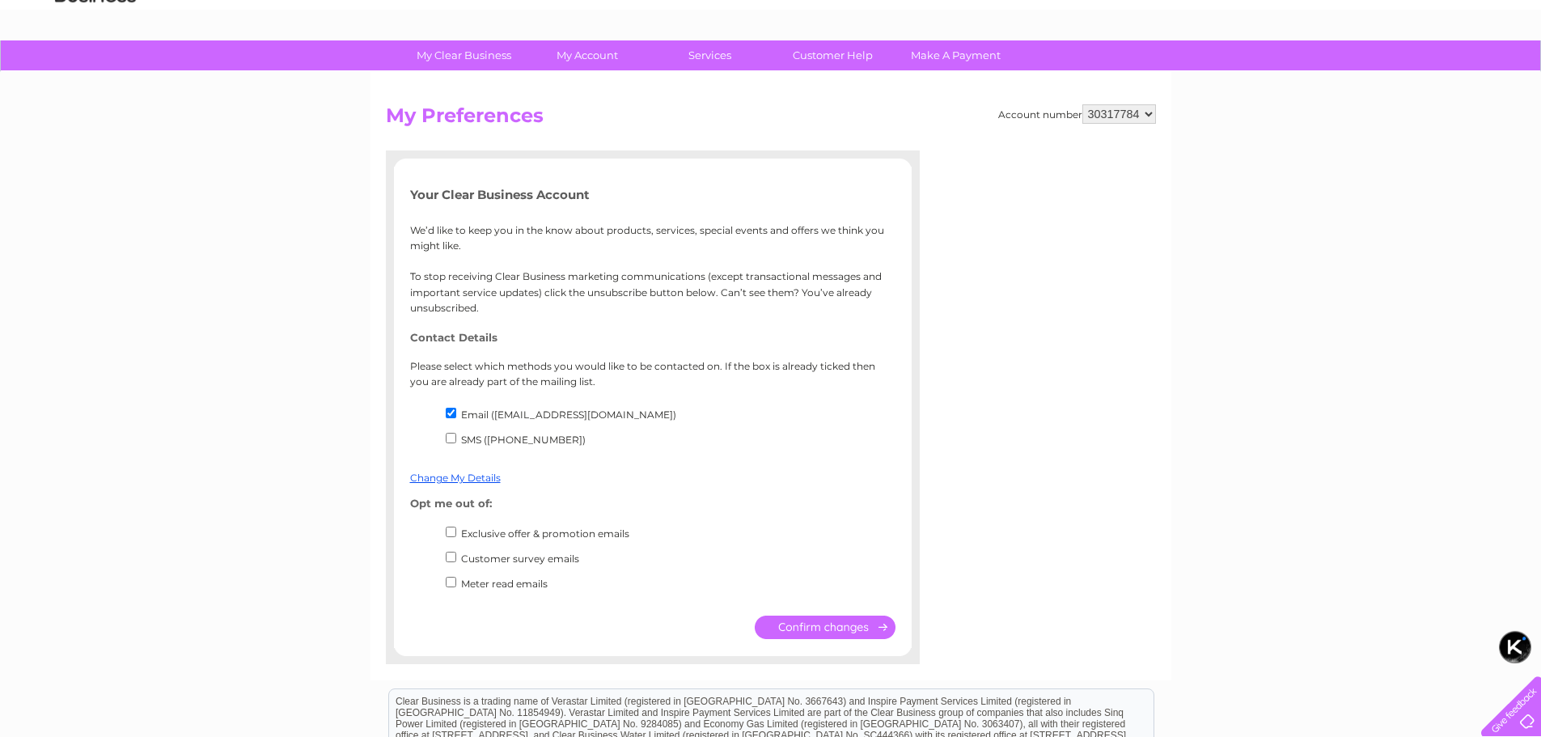
checkbox input "true"
click at [451, 583] on input "Meter read emails" at bounding box center [451, 582] width 11 height 11
checkbox input "true"
click at [447, 537] on li "Exclusive offer & promotion emails" at bounding box center [669, 536] width 453 height 25
click at [815, 630] on input "submit" at bounding box center [825, 627] width 141 height 23
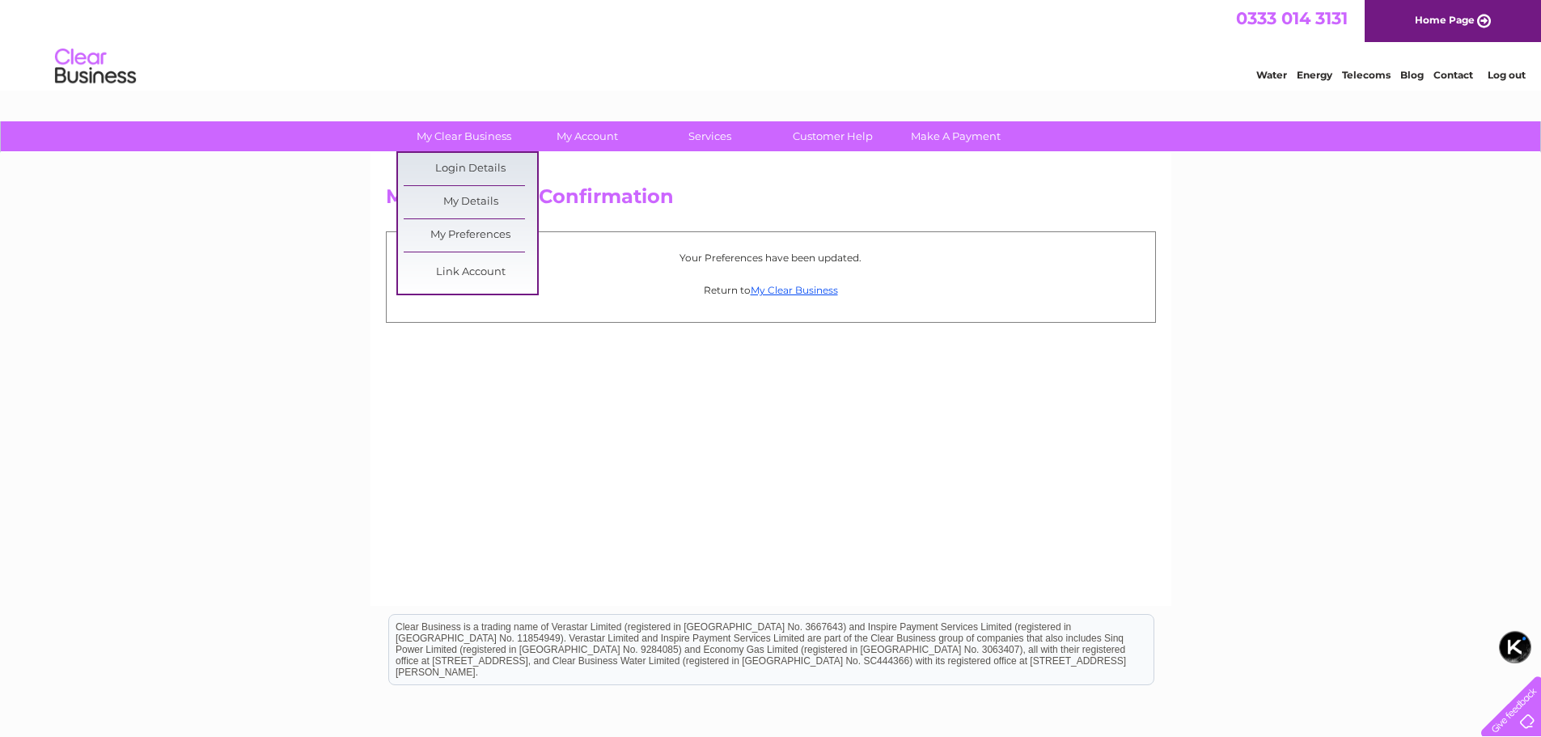
click at [469, 273] on link "Link Account" at bounding box center [471, 272] width 134 height 32
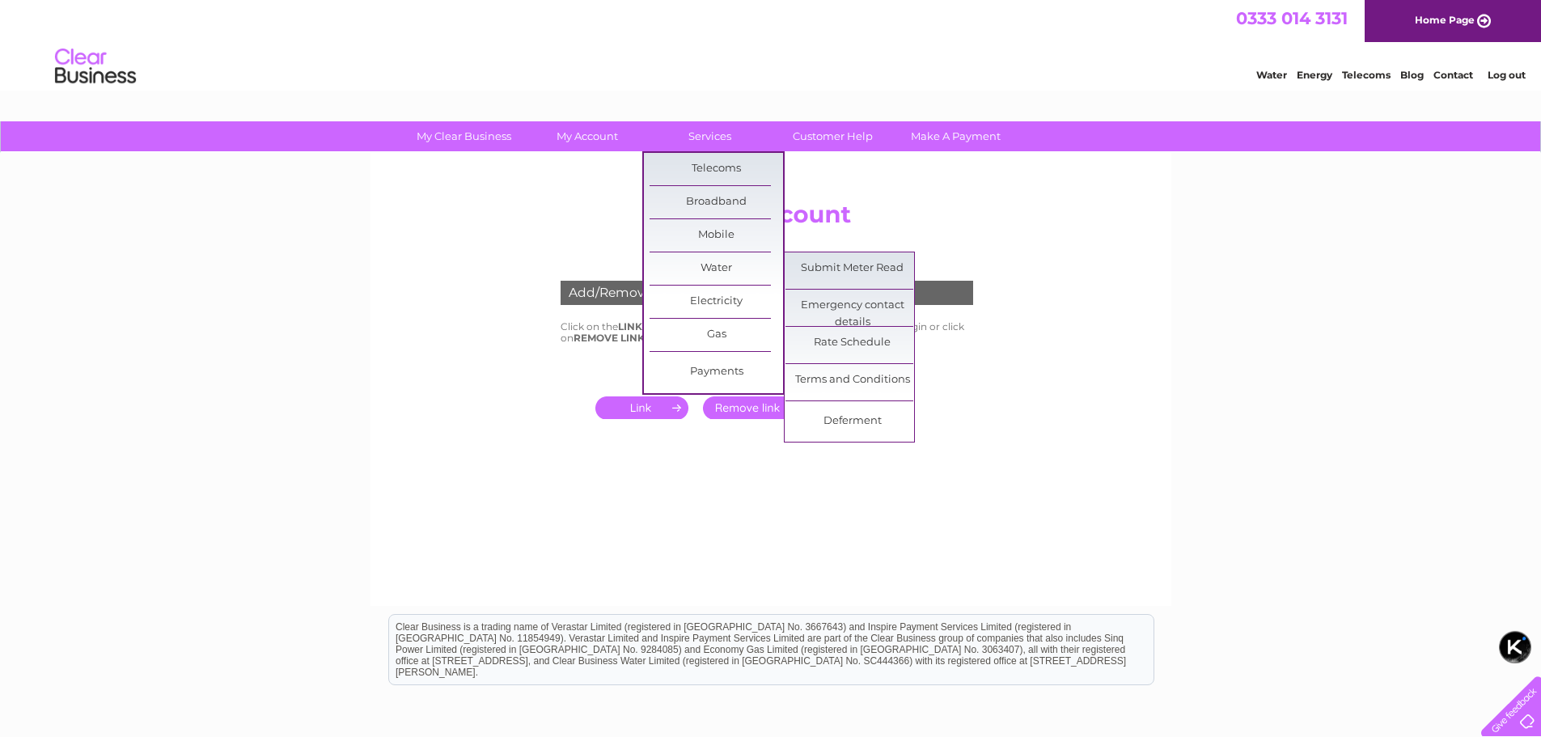
click at [711, 267] on link "Water" at bounding box center [717, 268] width 134 height 32
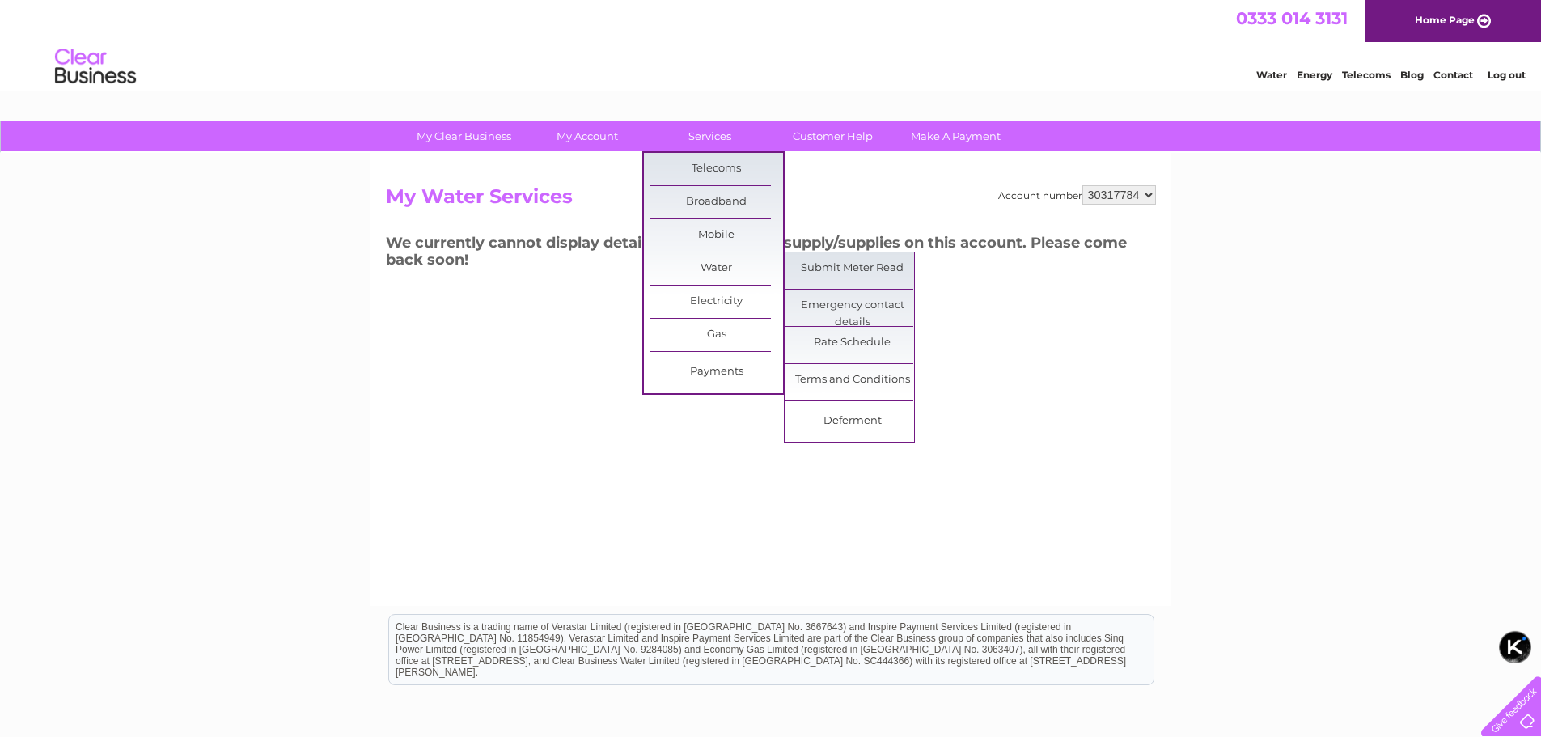
click at [892, 340] on link "Rate Schedule" at bounding box center [853, 343] width 134 height 32
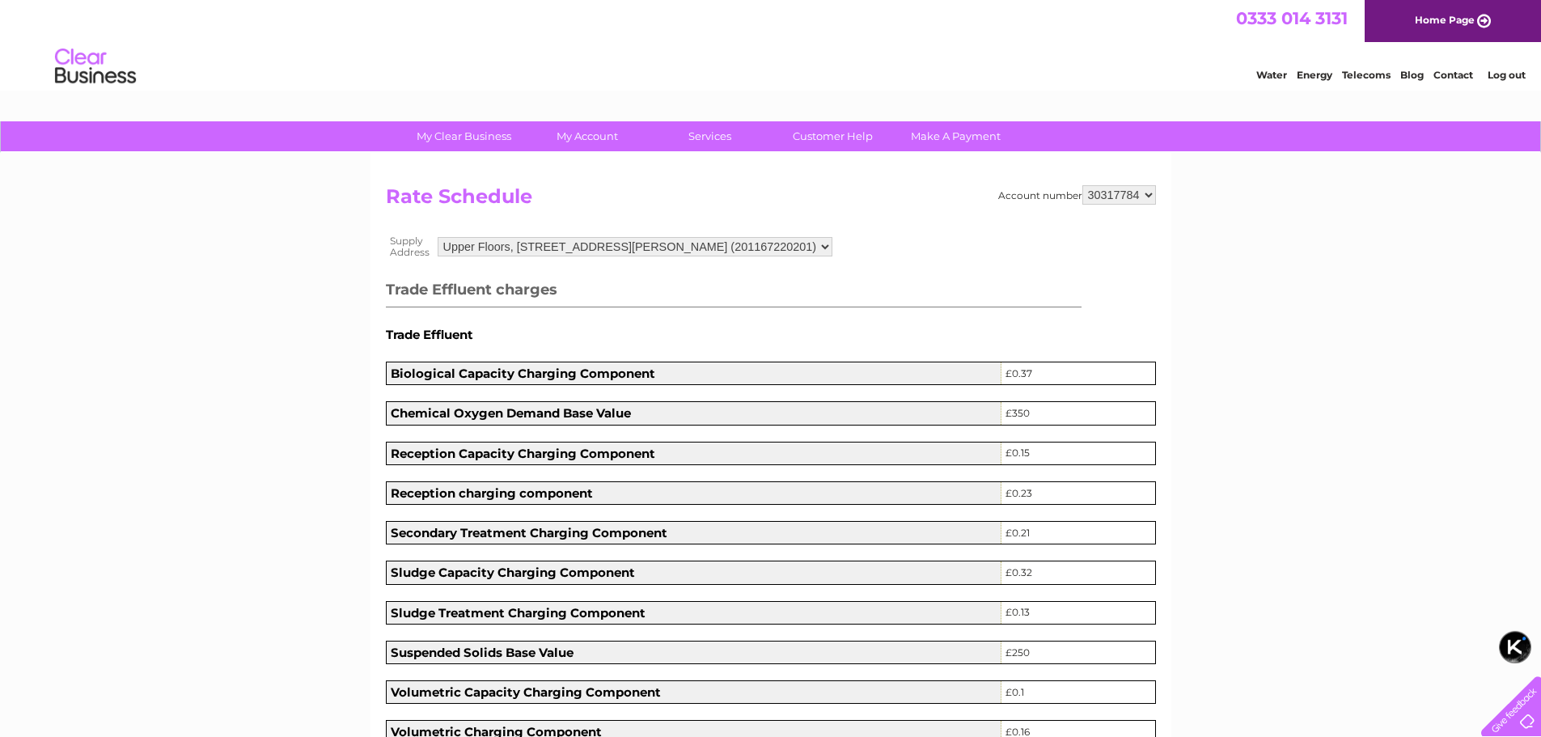
click at [821, 135] on link "Customer Help" at bounding box center [833, 136] width 134 height 30
